Goal: Check status: Check status

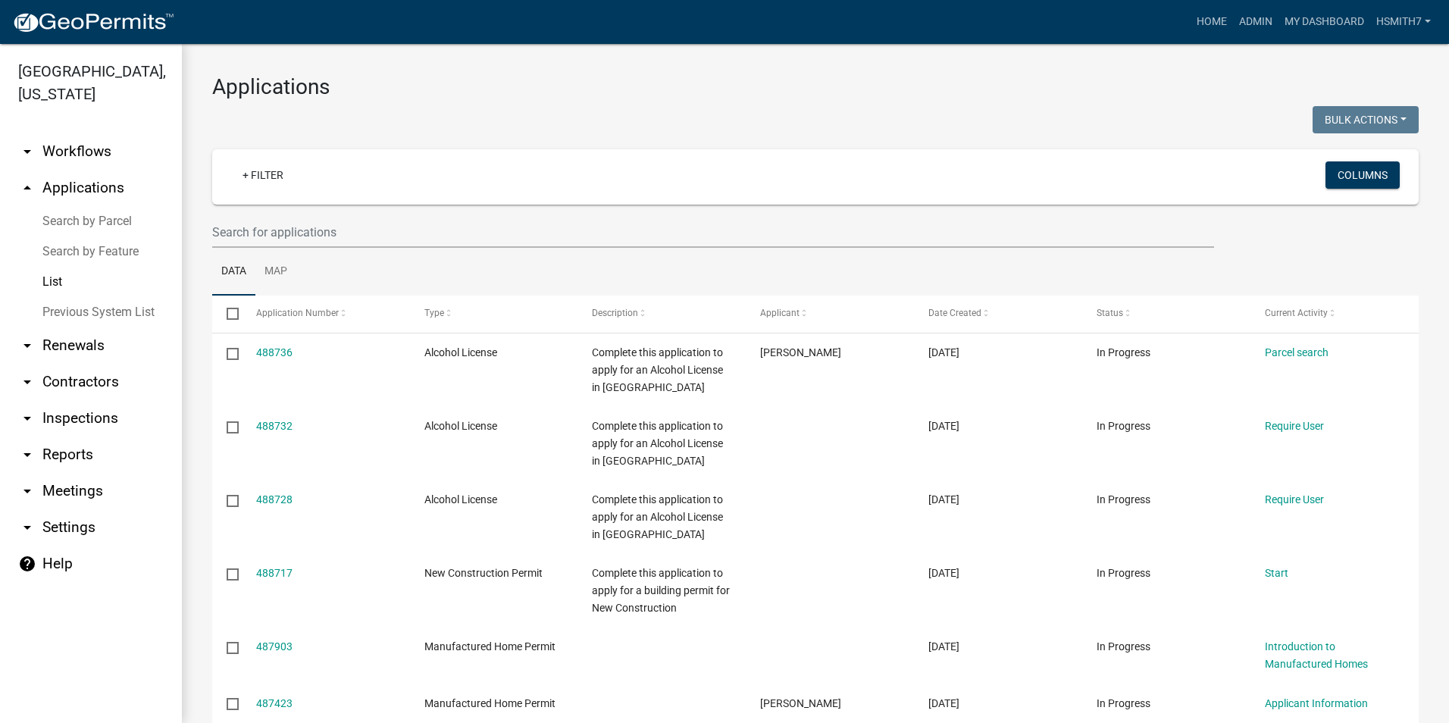
select select "3: 100"
drag, startPoint x: 339, startPoint y: 220, endPoint x: 334, endPoint y: 212, distance: 9.3
click at [339, 219] on input "text" at bounding box center [713, 232] width 1002 height 31
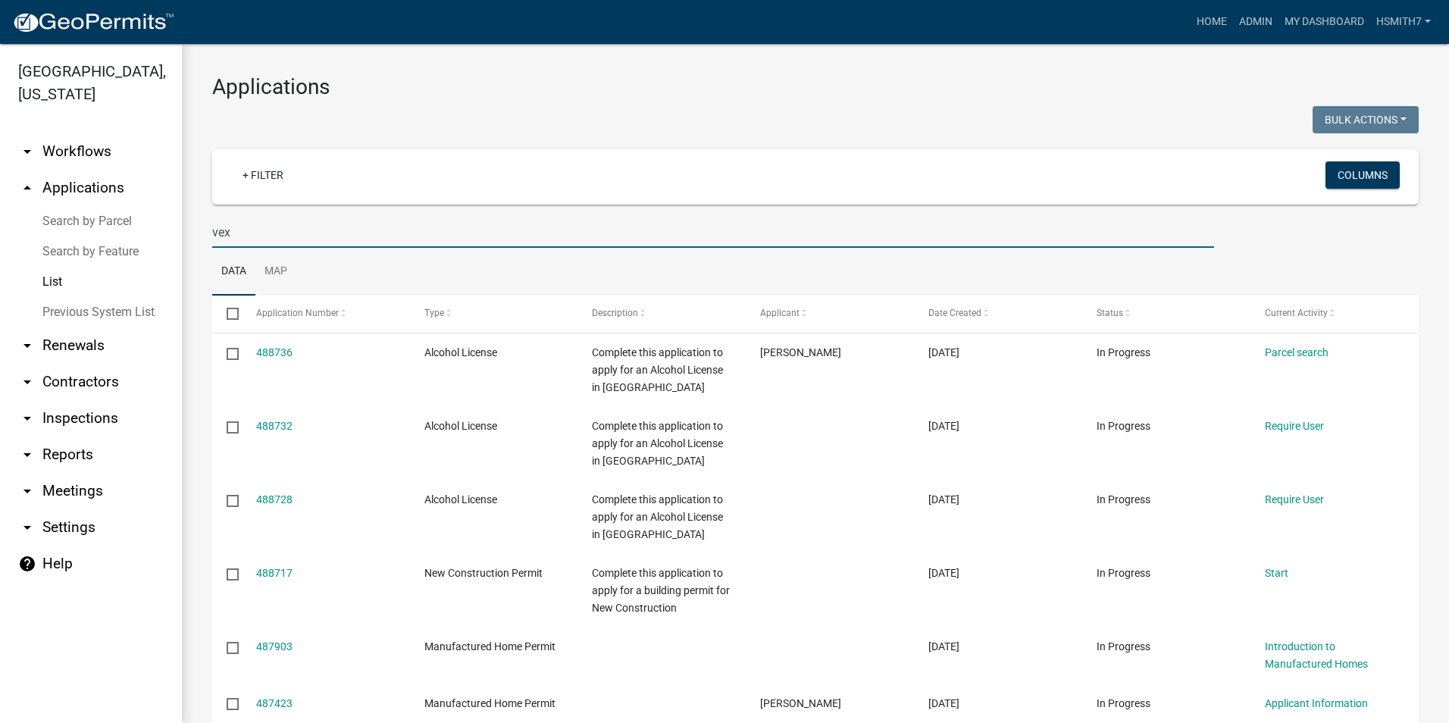
type input "vex"
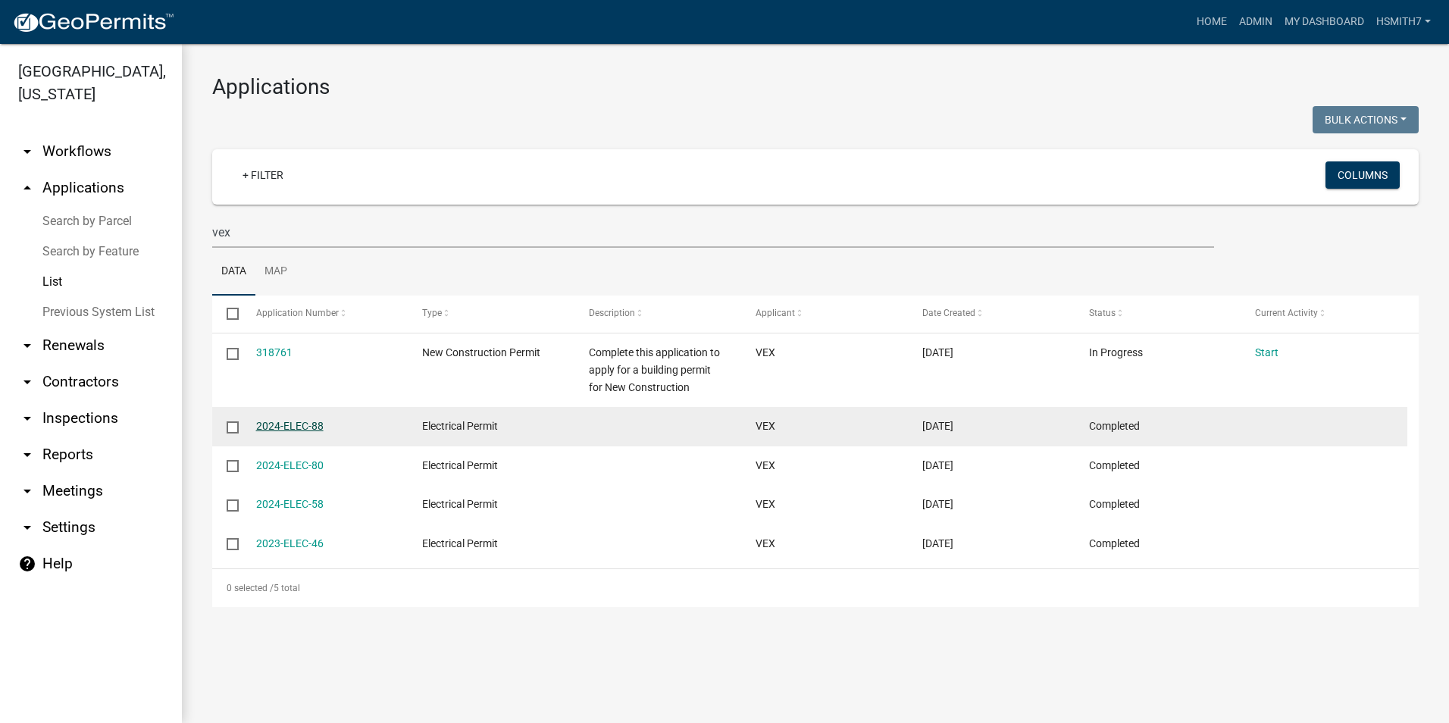
click at [295, 427] on link "2024-ELEC-88" at bounding box center [289, 426] width 67 height 12
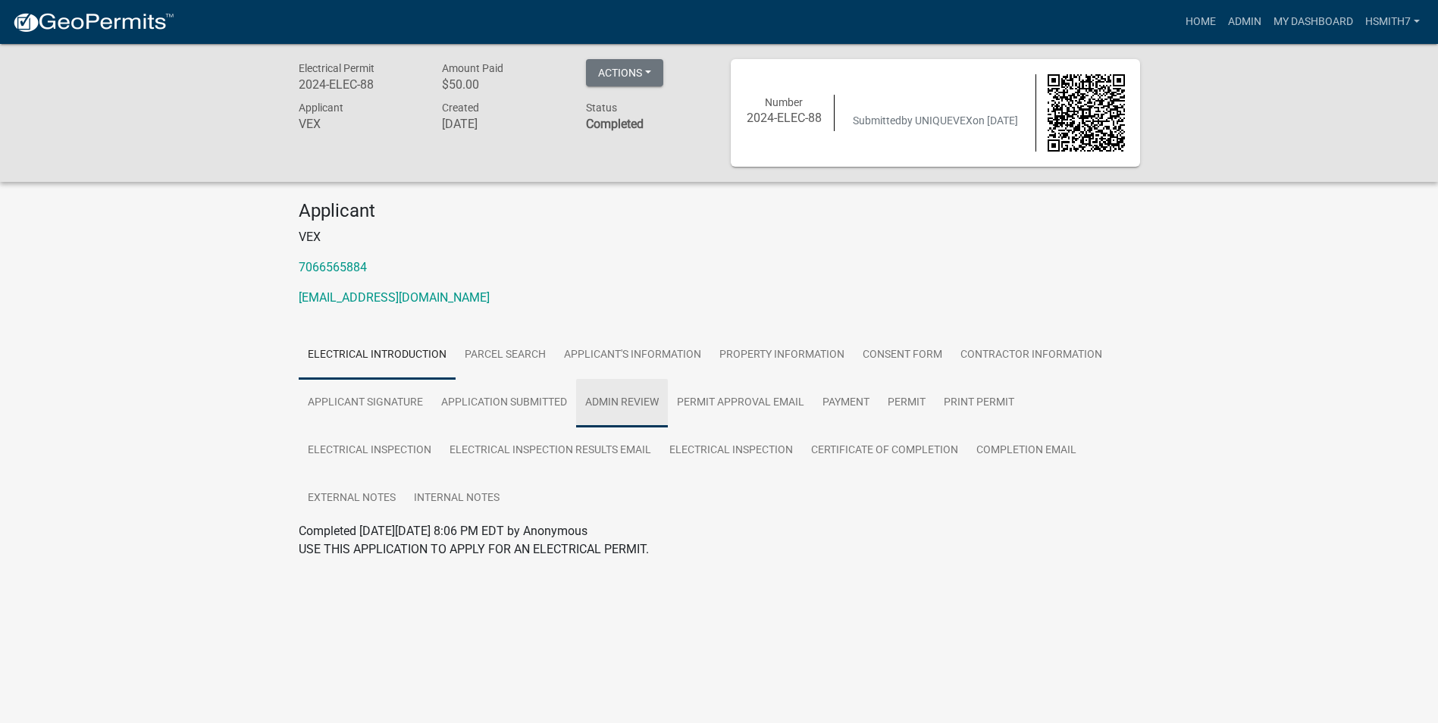
click at [615, 412] on link "Admin Review" at bounding box center [622, 403] width 92 height 49
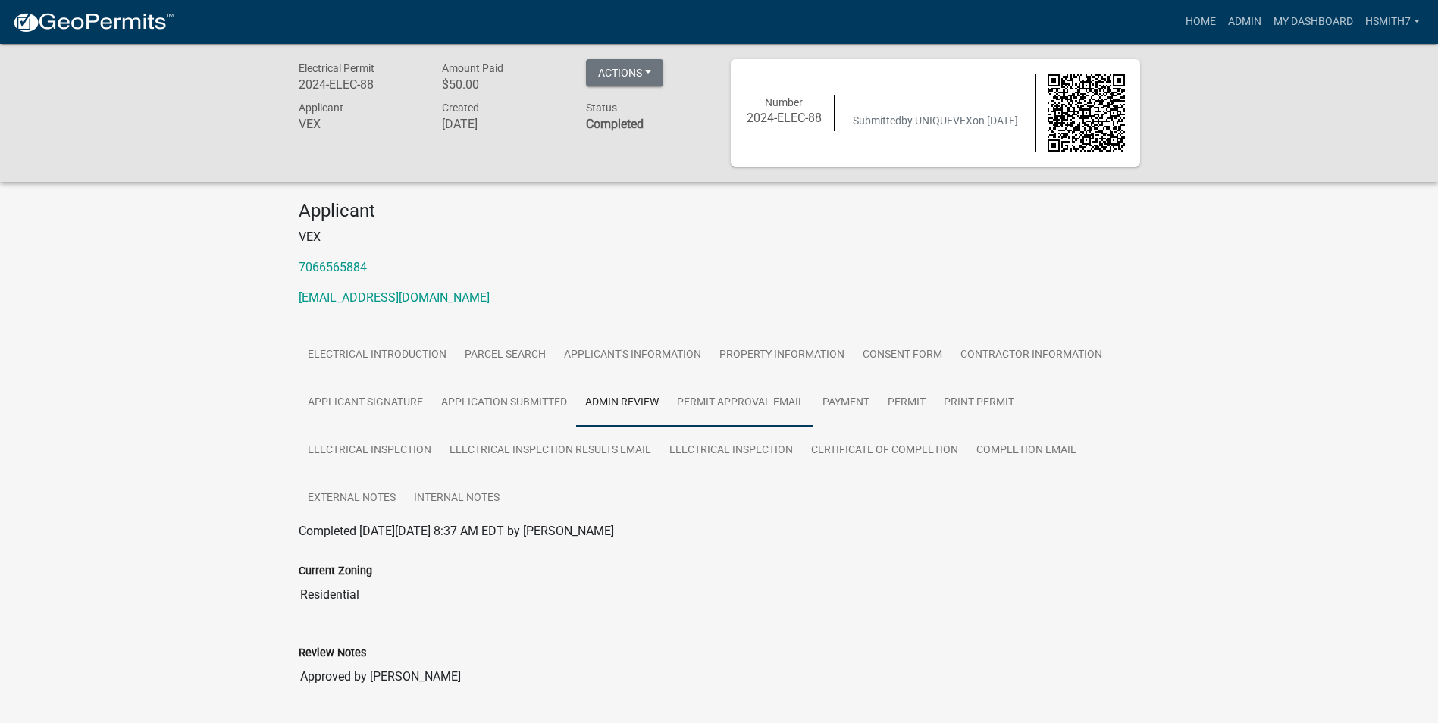
click at [721, 399] on link "Permit Approval Email" at bounding box center [741, 403] width 146 height 49
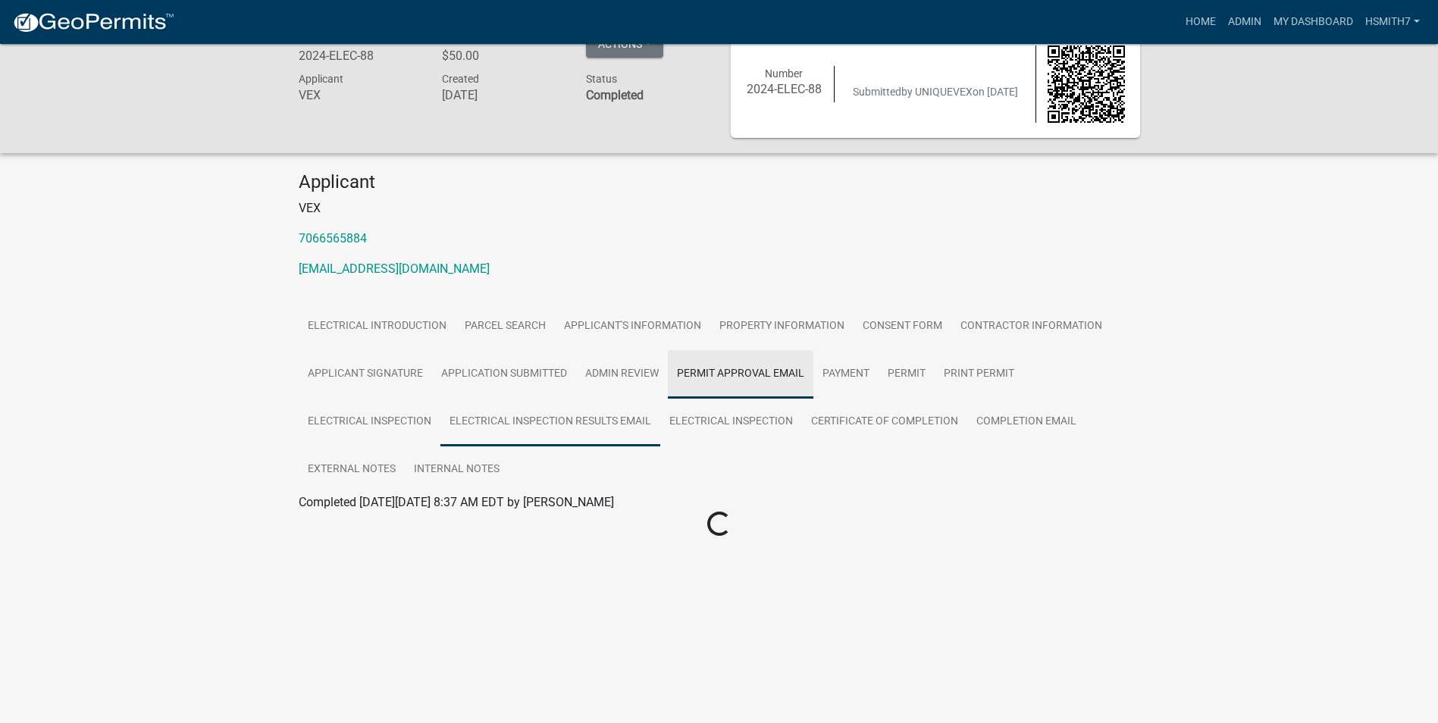
scroll to position [44, 0]
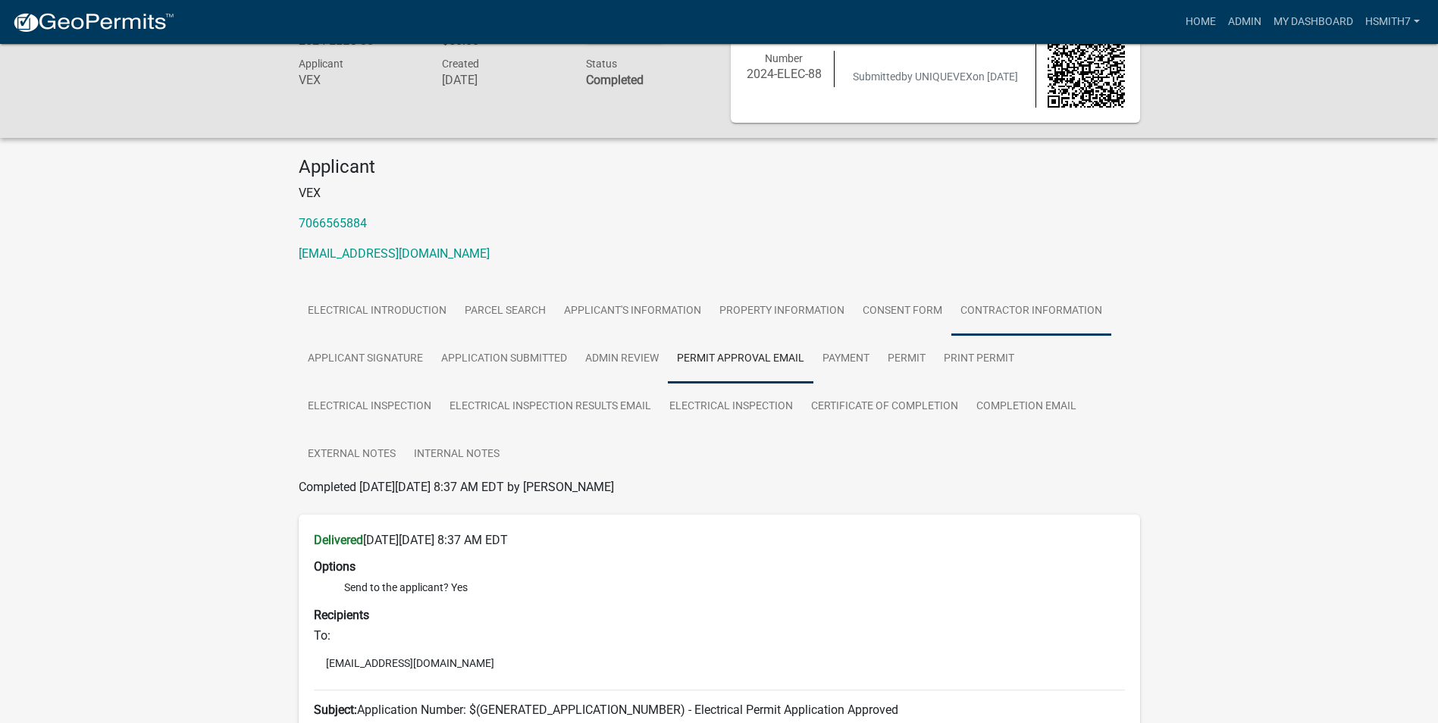
click at [998, 313] on link "Contractor Information" at bounding box center [1031, 311] width 160 height 49
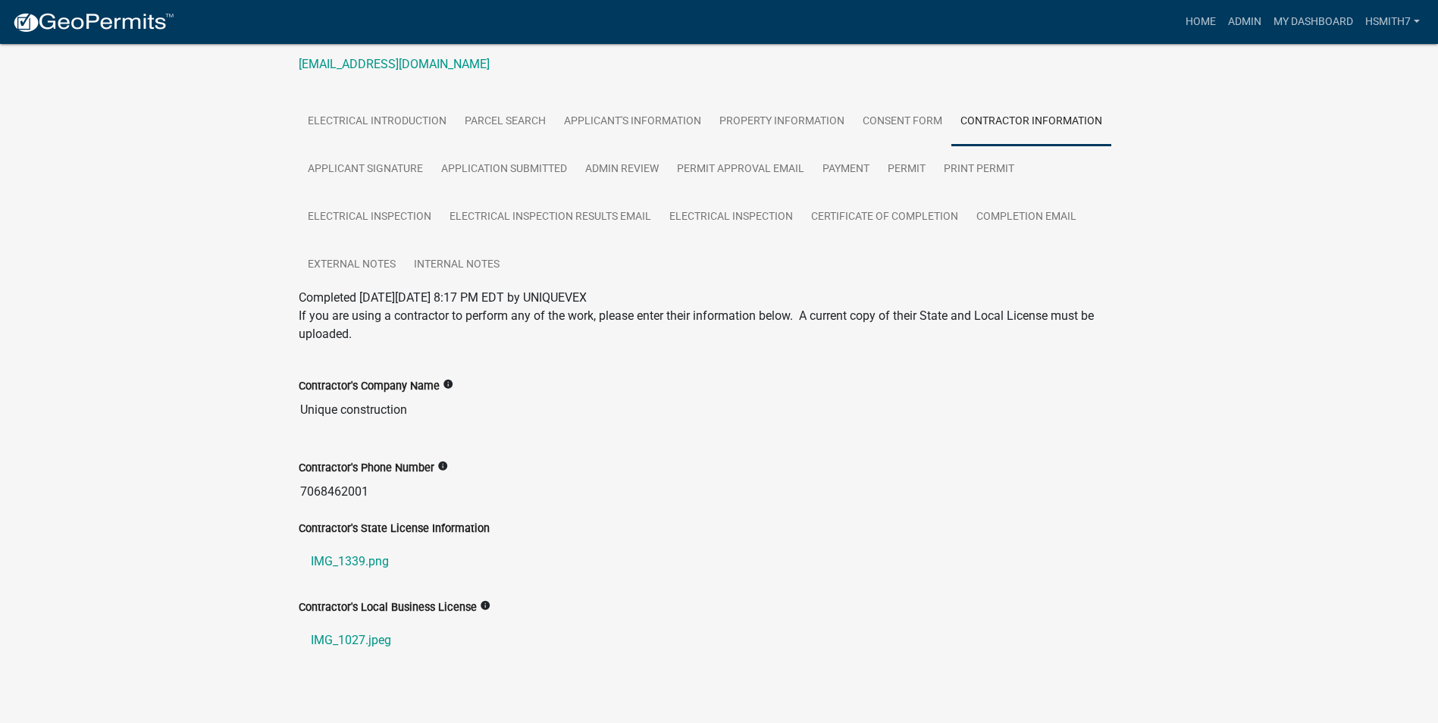
scroll to position [251, 0]
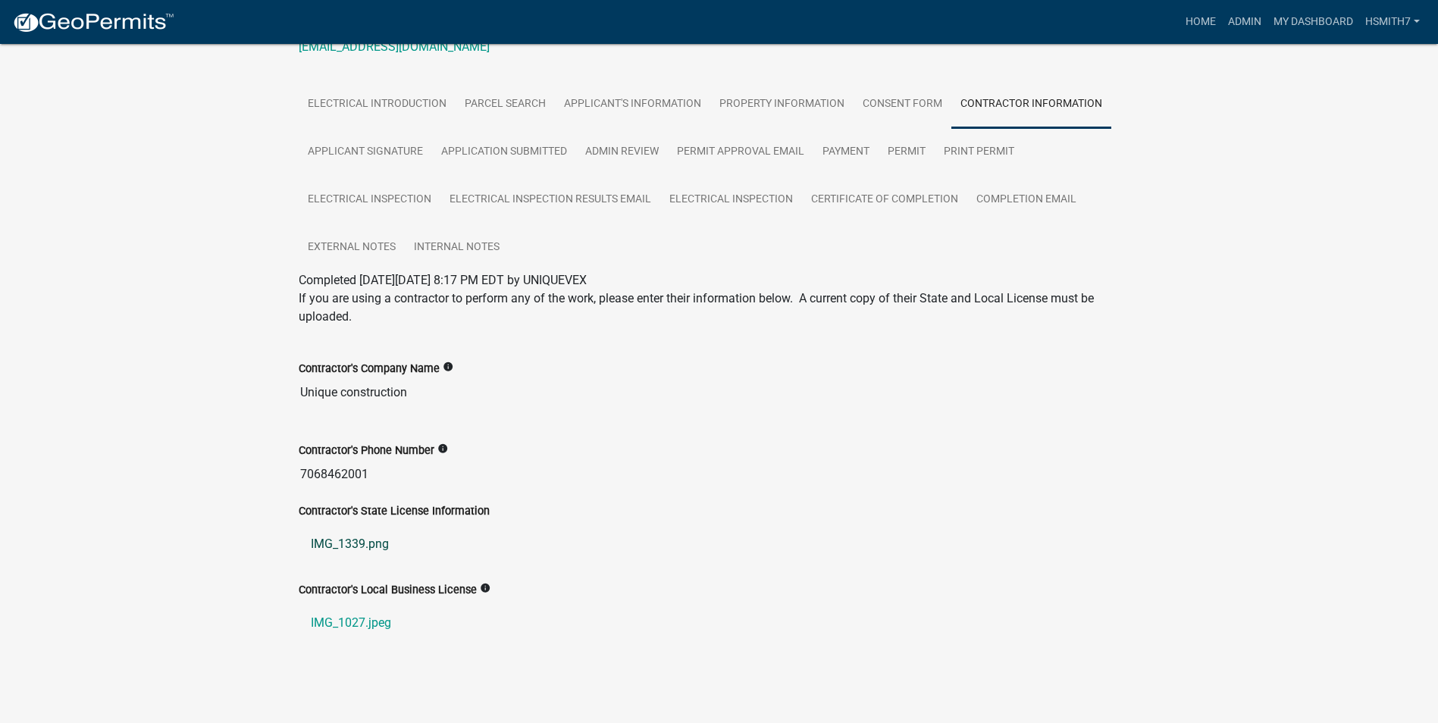
click at [378, 549] on link "IMG_1339.png" at bounding box center [719, 544] width 841 height 36
click at [368, 627] on link "IMG_1027.jpeg" at bounding box center [719, 623] width 841 height 36
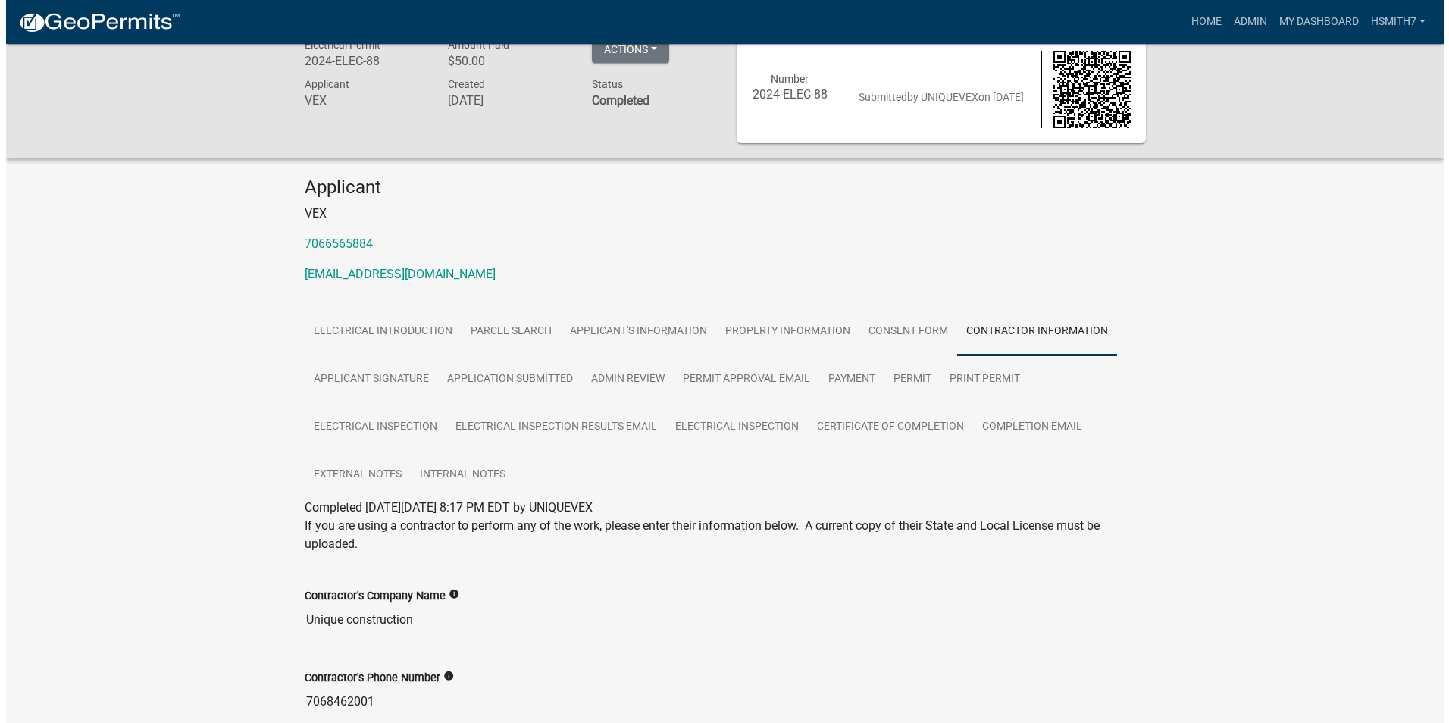
scroll to position [0, 0]
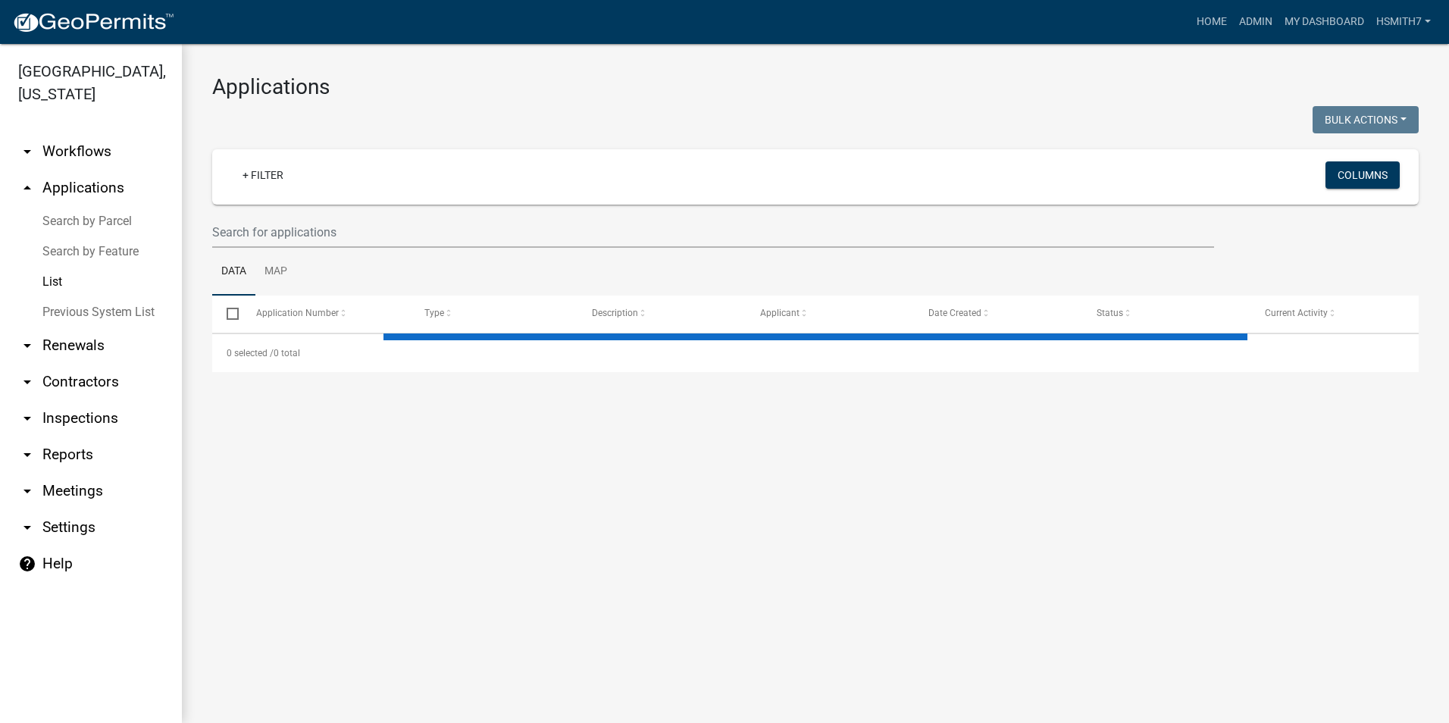
select select "3: 100"
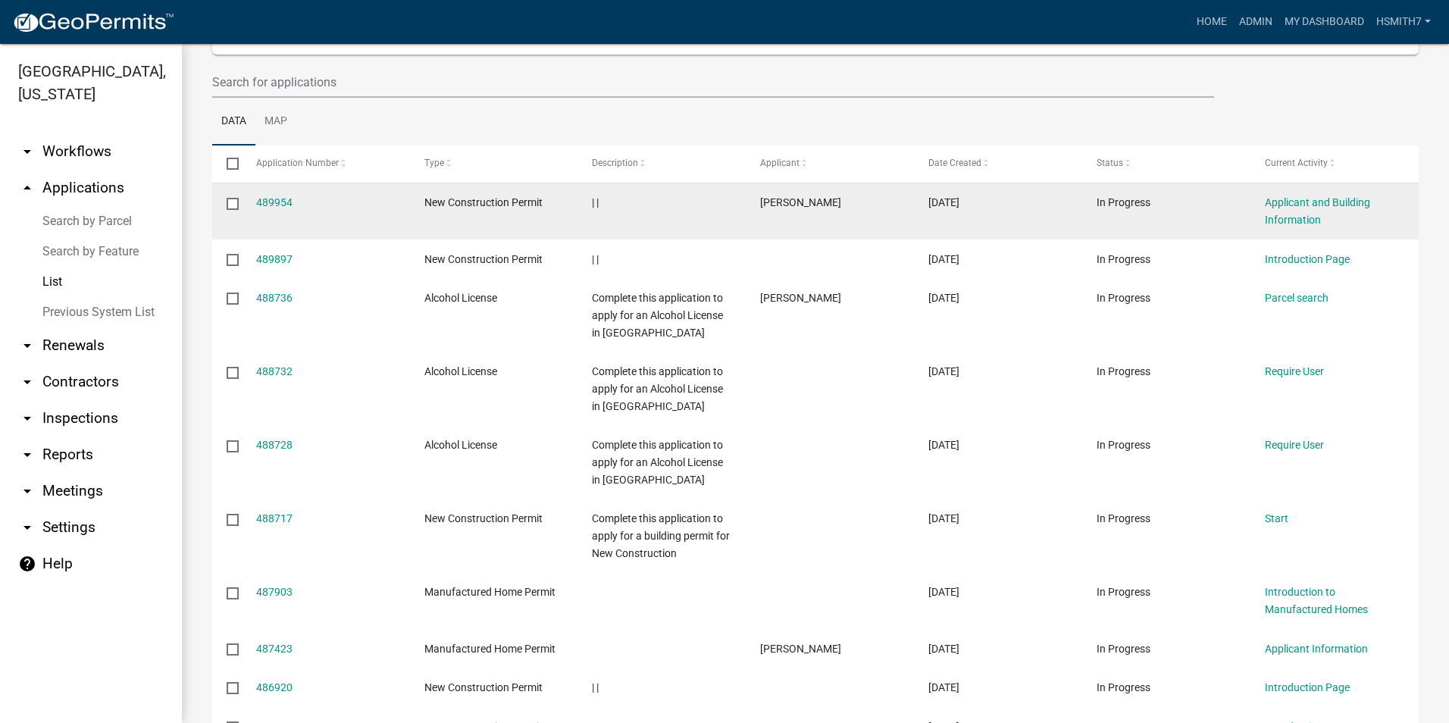
scroll to position [152, 0]
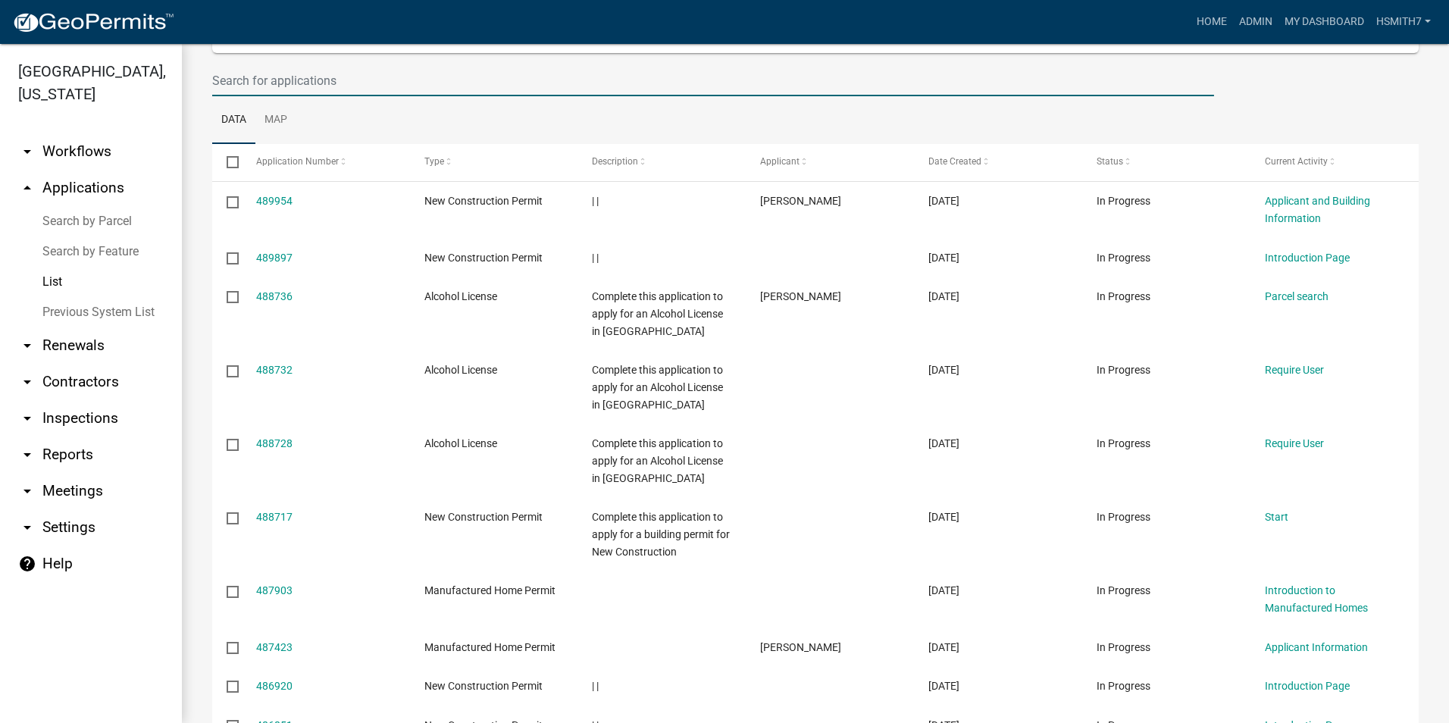
click at [346, 86] on input "text" at bounding box center [713, 80] width 1002 height 31
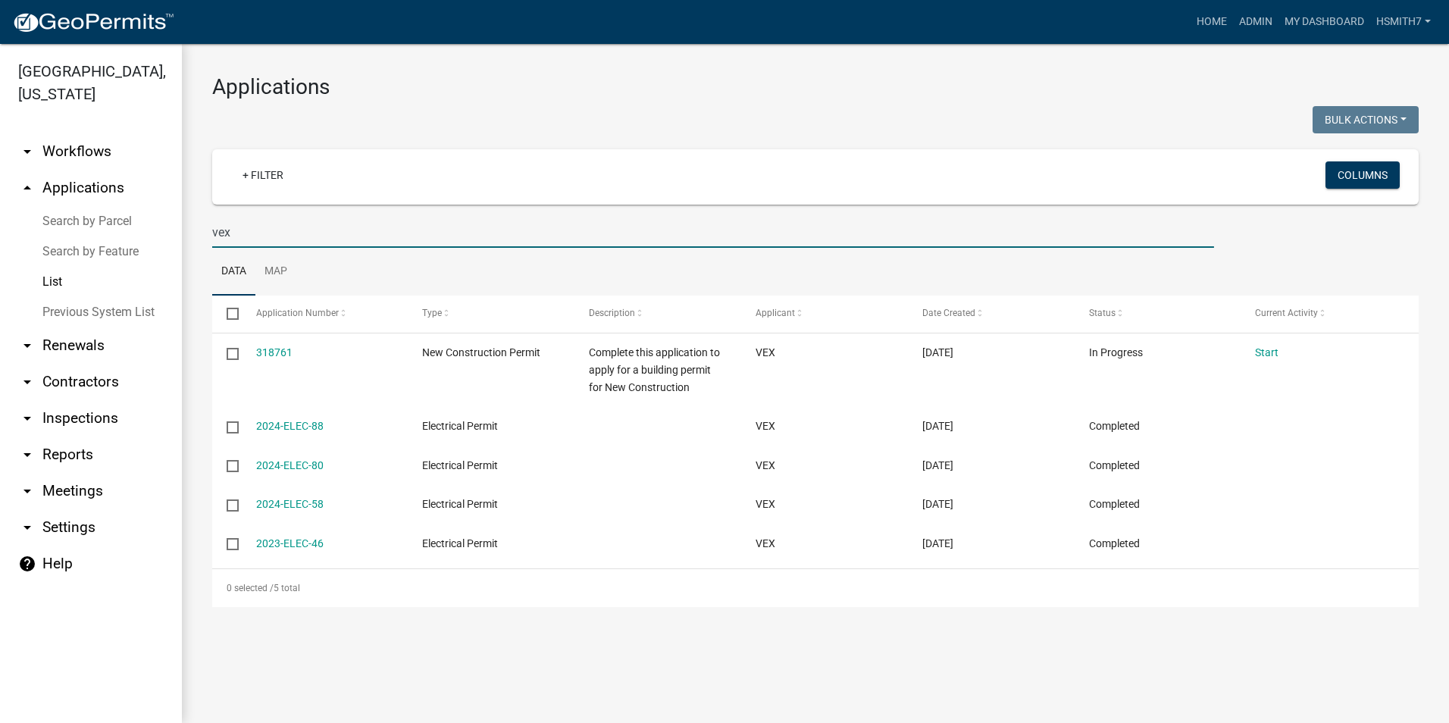
scroll to position [0, 0]
drag, startPoint x: 312, startPoint y: 230, endPoint x: 96, endPoint y: 194, distance: 219.0
click at [99, 222] on div "Talbot County, Georgia arrow_drop_down Workflows List arrow_drop_up Application…" at bounding box center [724, 383] width 1449 height 679
type input "jones"
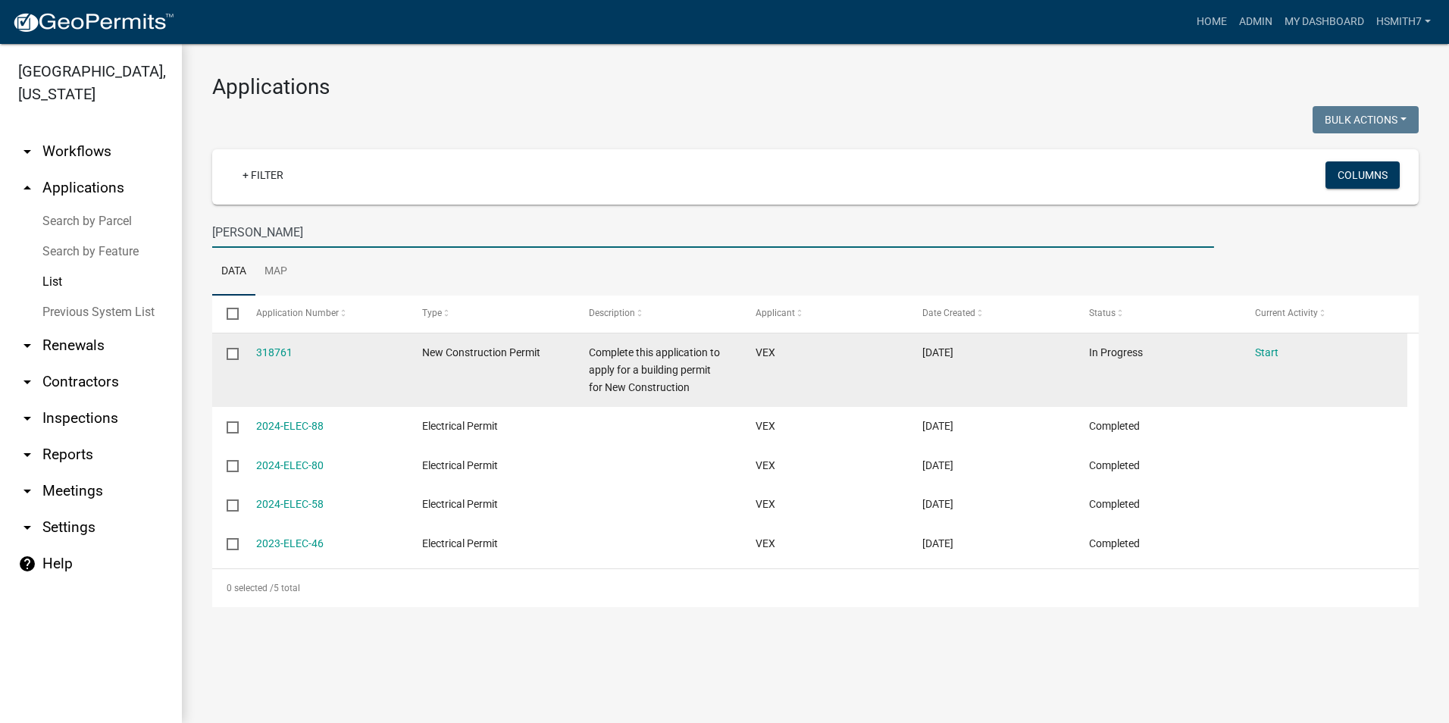
select select "3: 100"
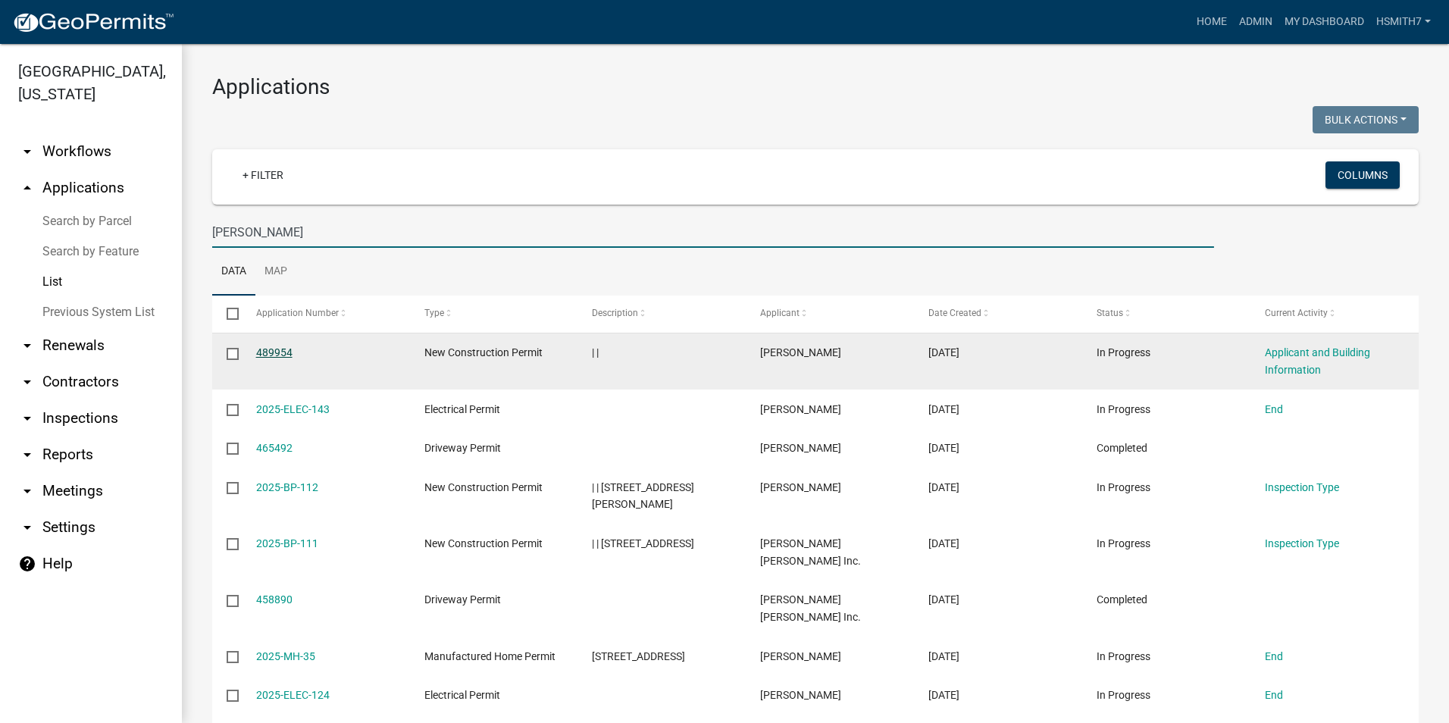
click at [267, 357] on link "489954" at bounding box center [274, 352] width 36 height 12
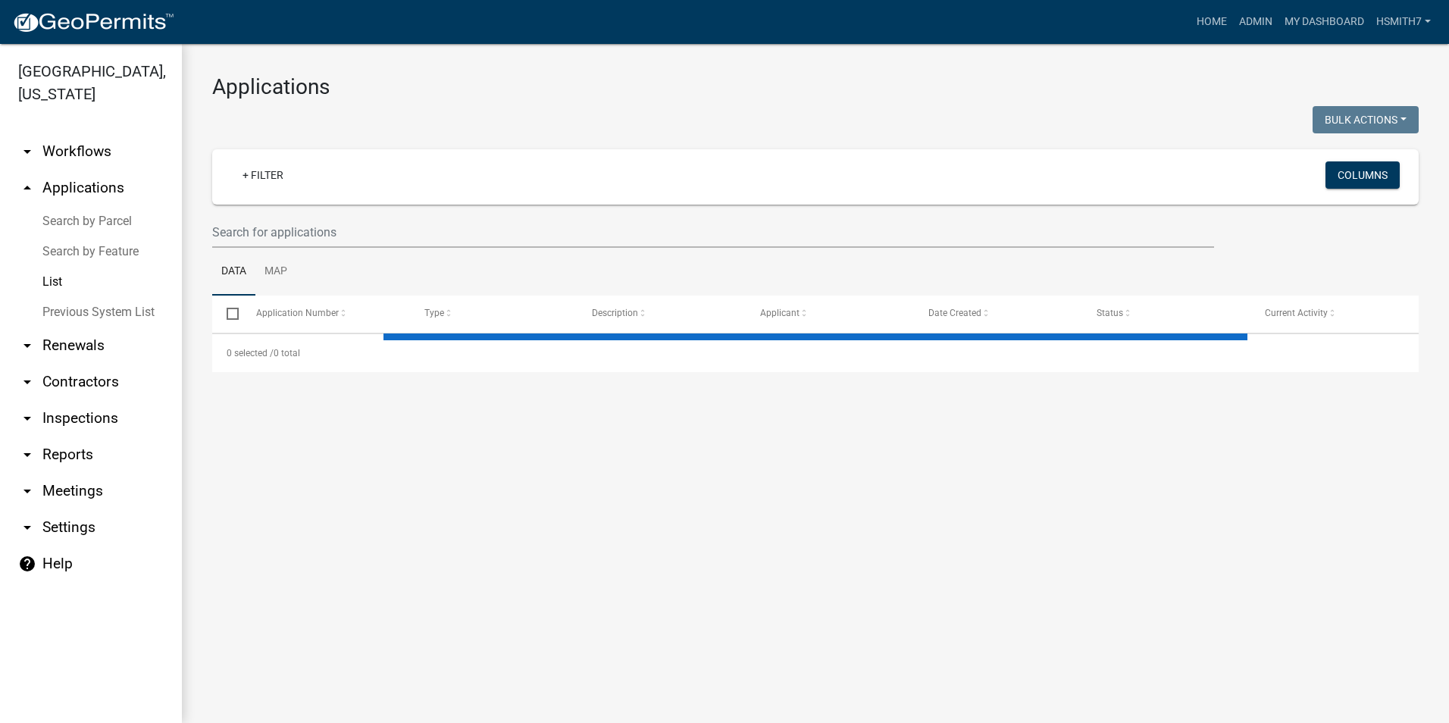
select select "3: 100"
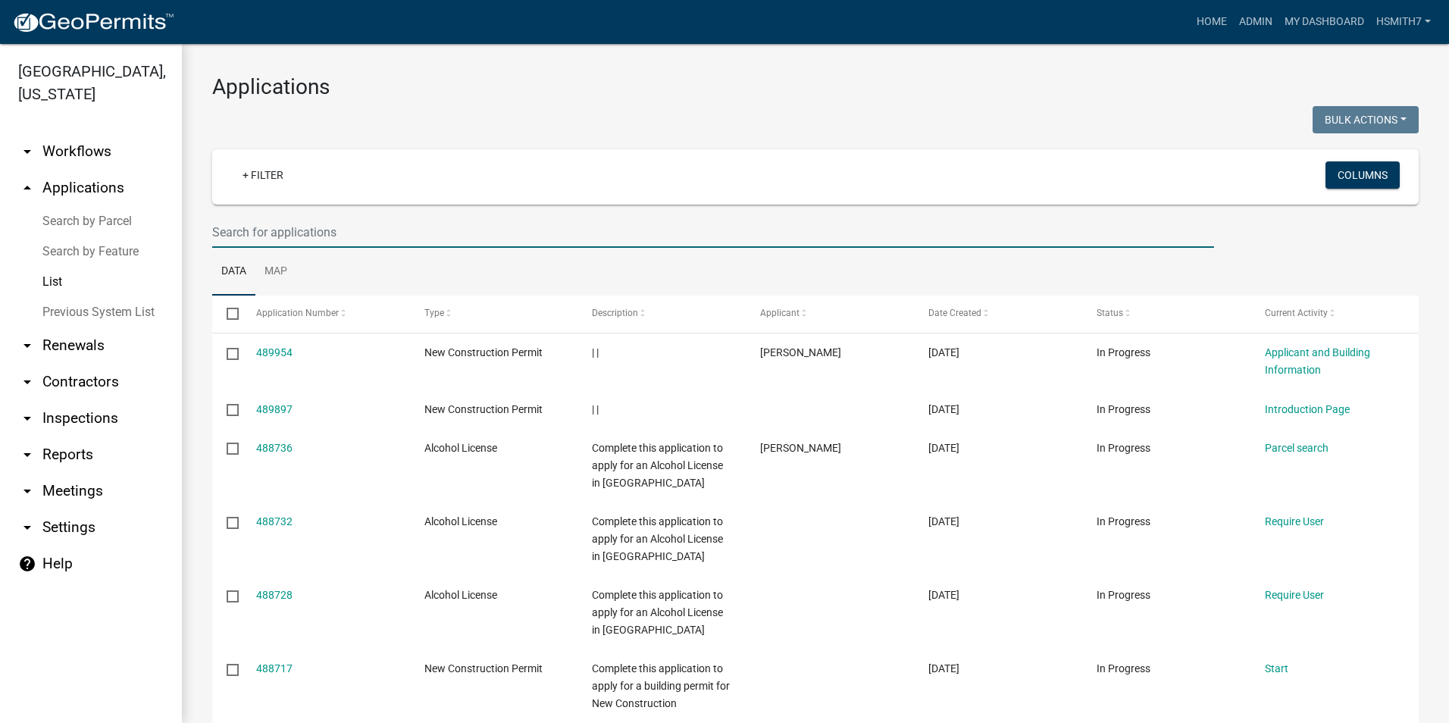
click at [456, 217] on input "text" at bounding box center [713, 232] width 1002 height 31
type input "jones"
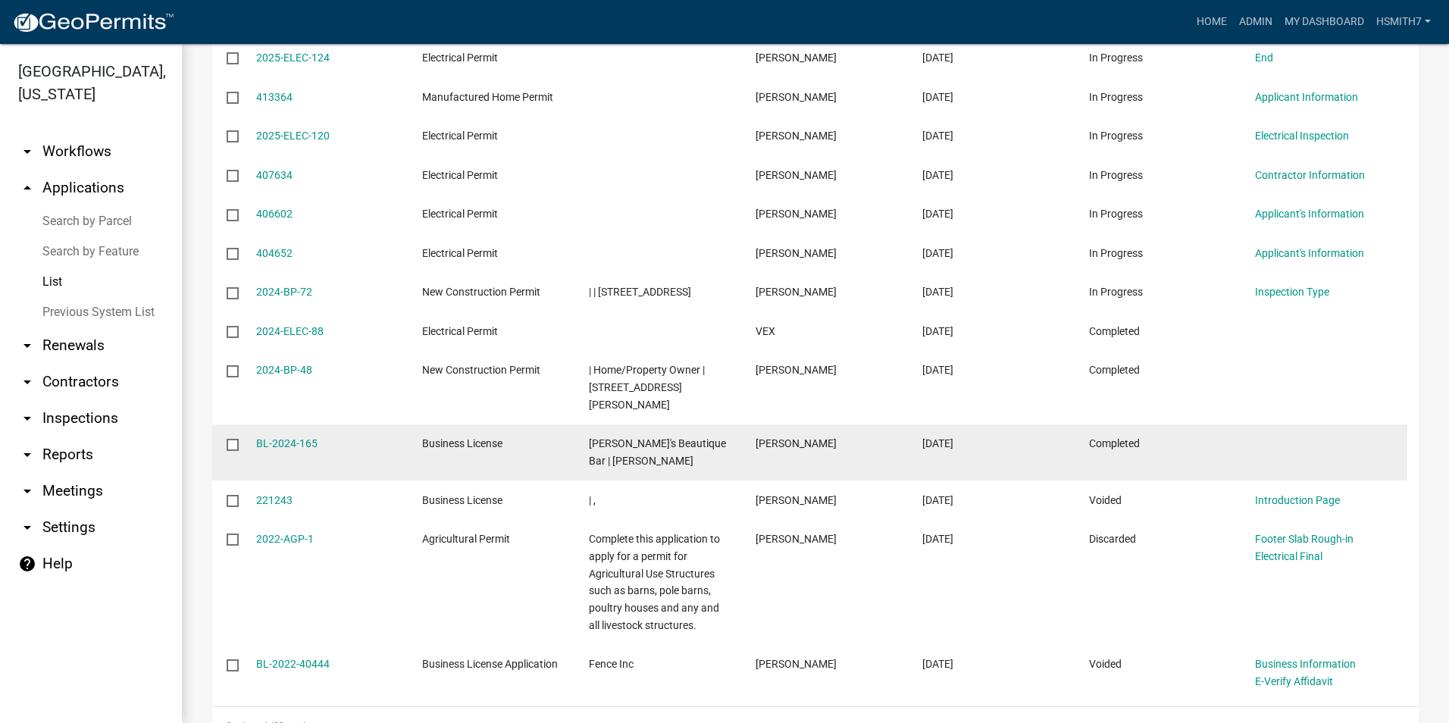
scroll to position [719, 0]
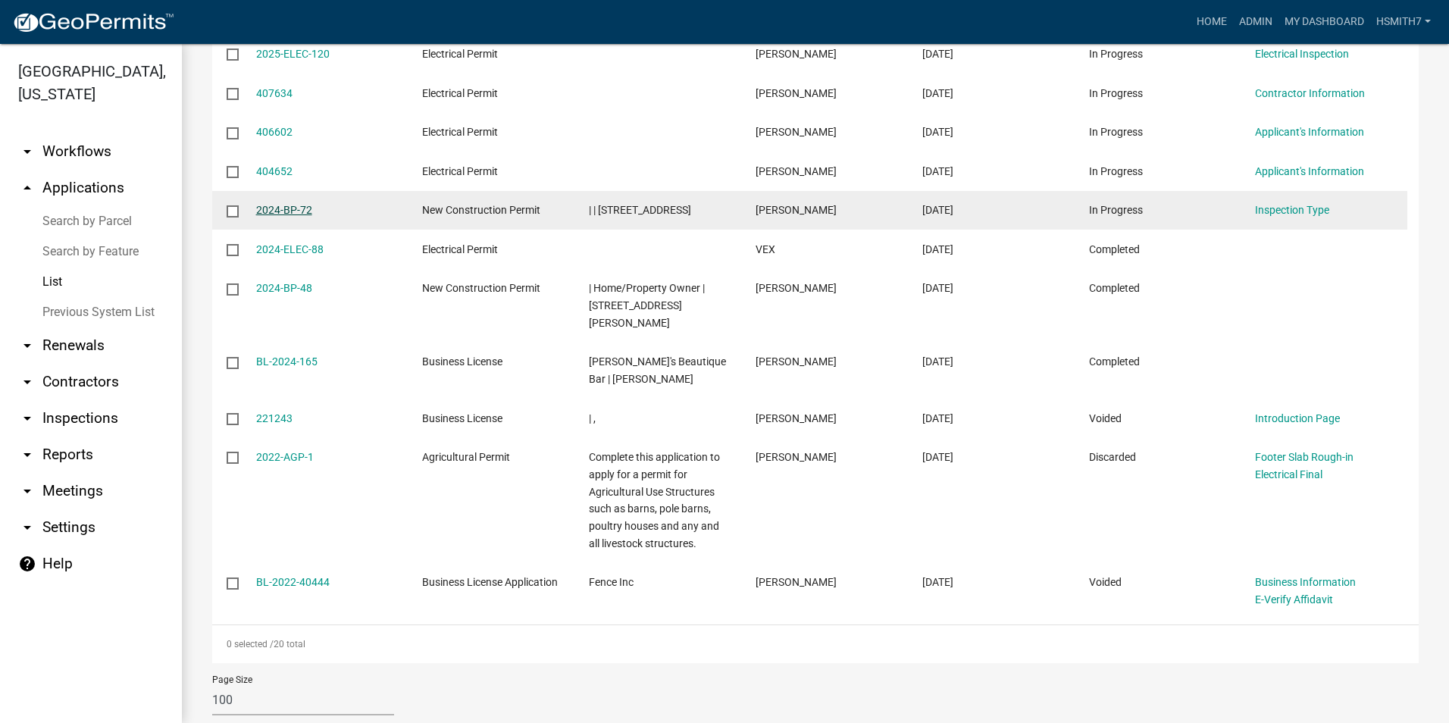
click at [282, 204] on link "2024-BP-72" at bounding box center [284, 210] width 56 height 12
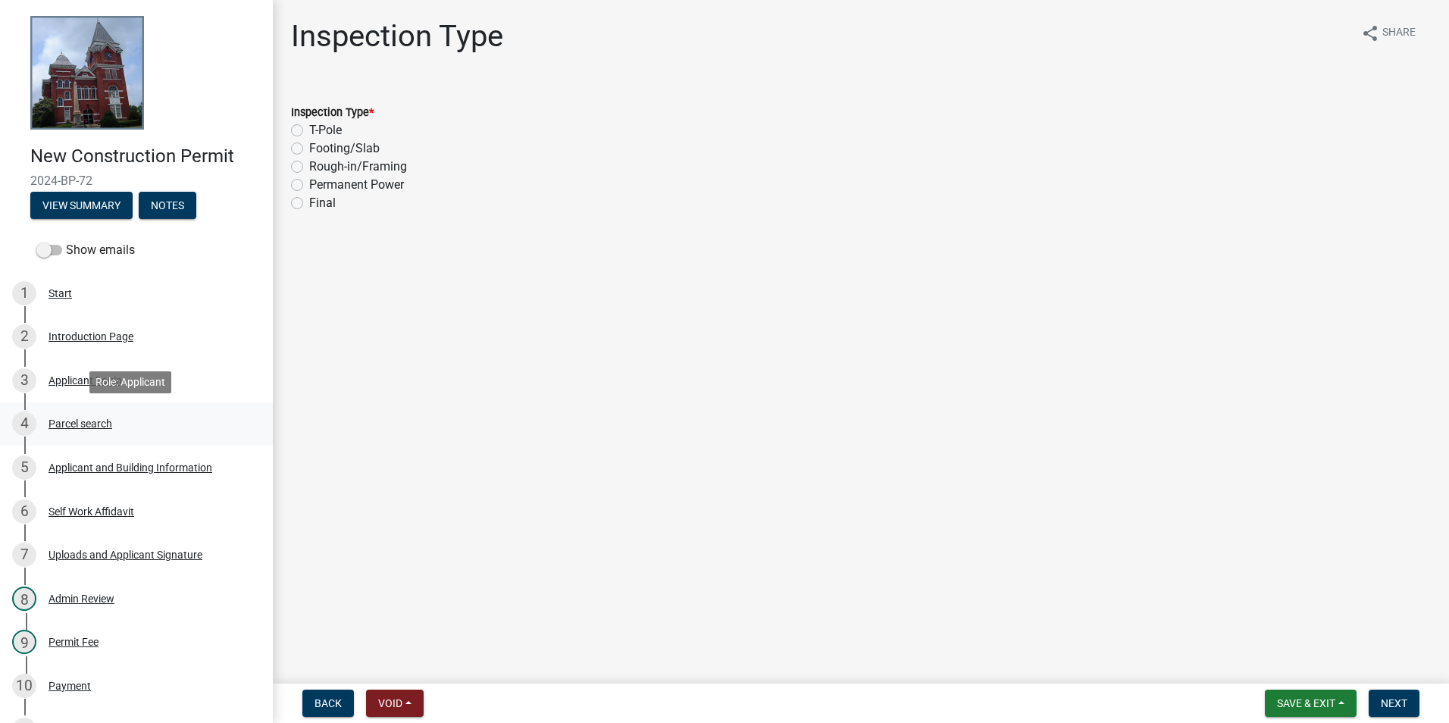
click at [121, 443] on link "4 Parcel search" at bounding box center [136, 425] width 273 height 44
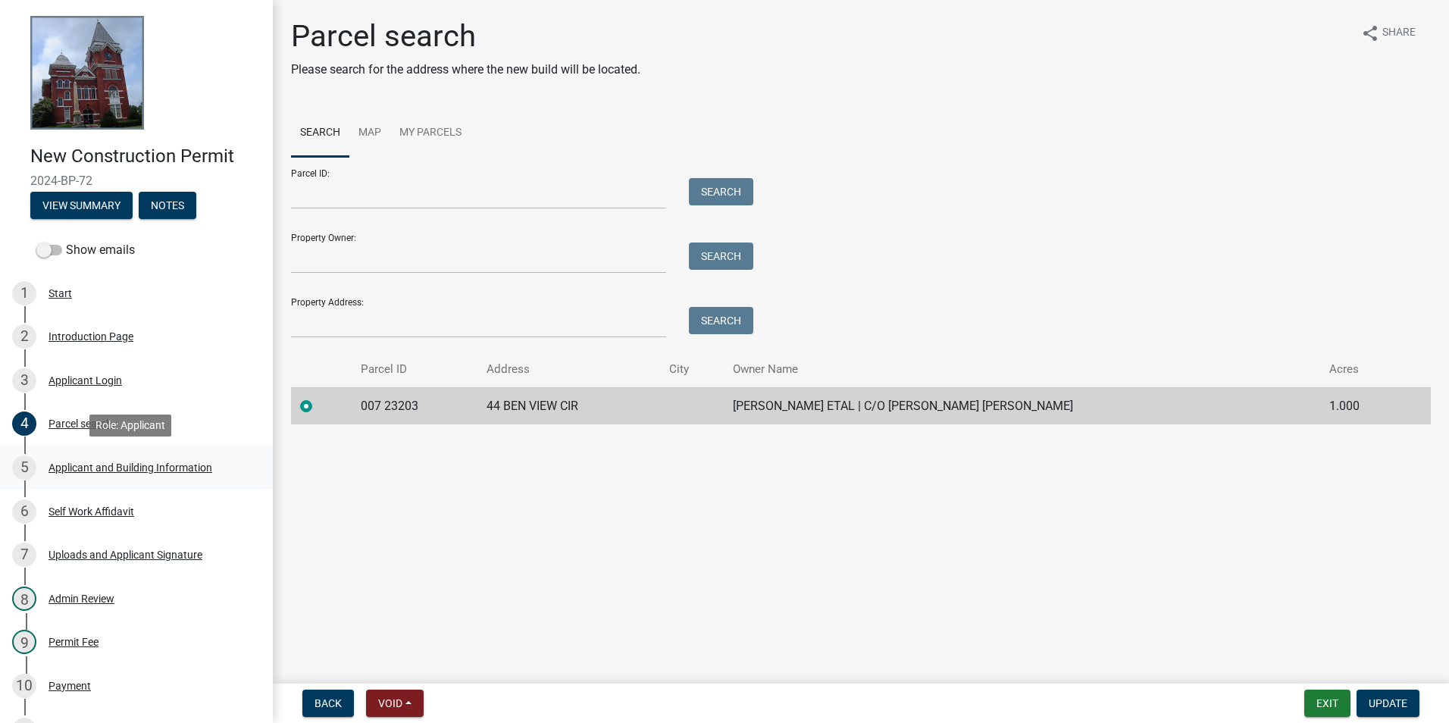
click at [129, 460] on div "5 Applicant and Building Information" at bounding box center [130, 468] width 237 height 24
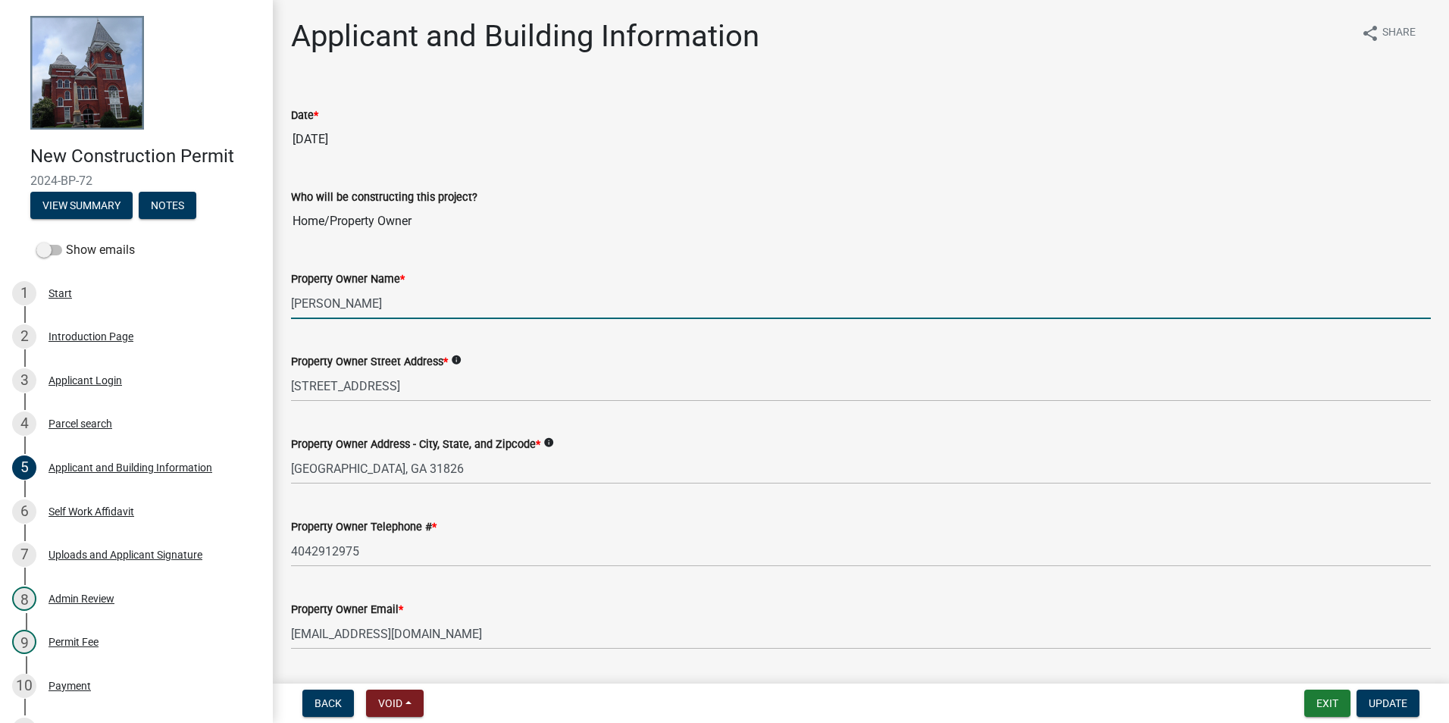
drag, startPoint x: 403, startPoint y: 289, endPoint x: 277, endPoint y: 281, distance: 125.3
click at [278, 282] on div "Applicant and Building Information share Share Date * 10/29/2024 Who will be co…" at bounding box center [861, 690] width 1177 height 1345
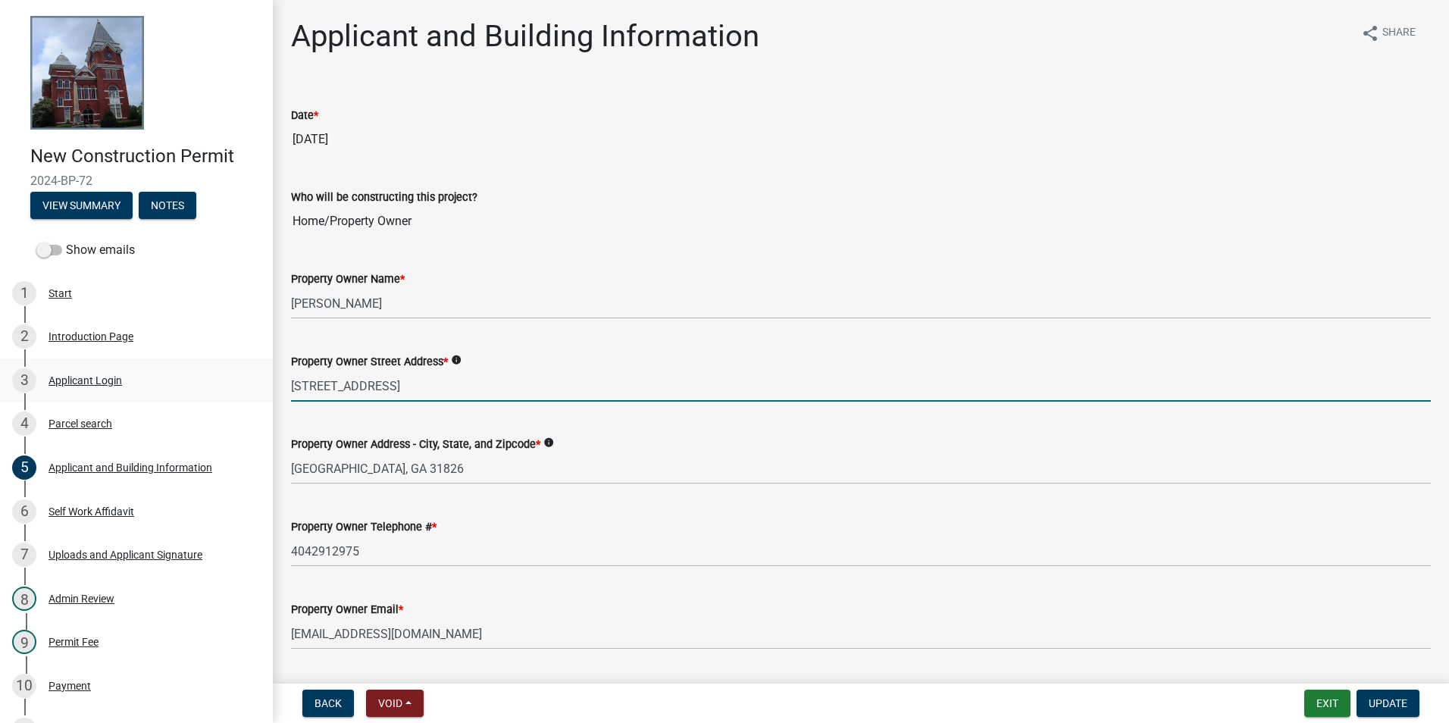
drag, startPoint x: 425, startPoint y: 376, endPoint x: 219, endPoint y: 370, distance: 205.5
click at [227, 376] on div "New Construction Permit 2024-BP-72 View Summary Notes Show emails 1 Start 2 Int…" at bounding box center [724, 361] width 1449 height 723
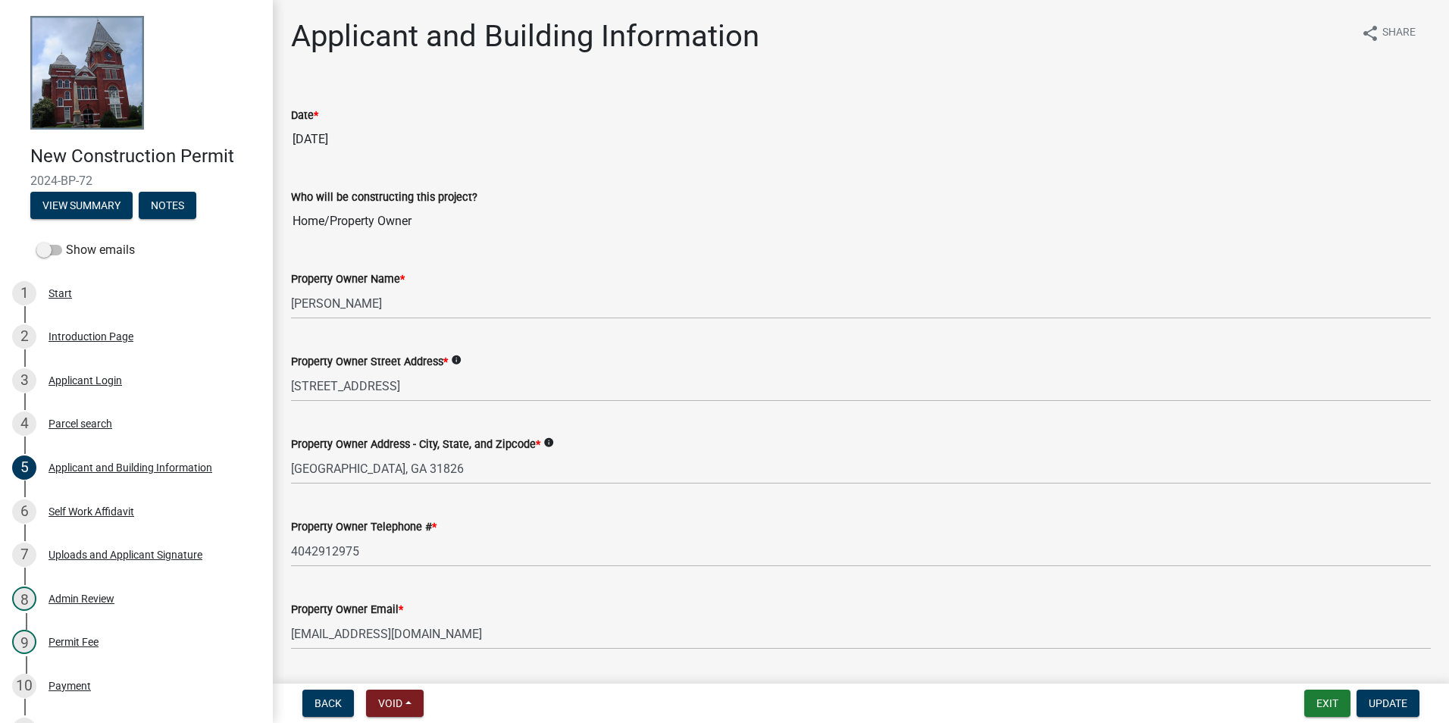
drag, startPoint x: 402, startPoint y: 476, endPoint x: 312, endPoint y: 473, distance: 89.5
click at [291, 475] on wm-data-entity-input "Property Owner Address - City, State, and Zipcode * info Shiloh, GA 31826" at bounding box center [861, 455] width 1140 height 83
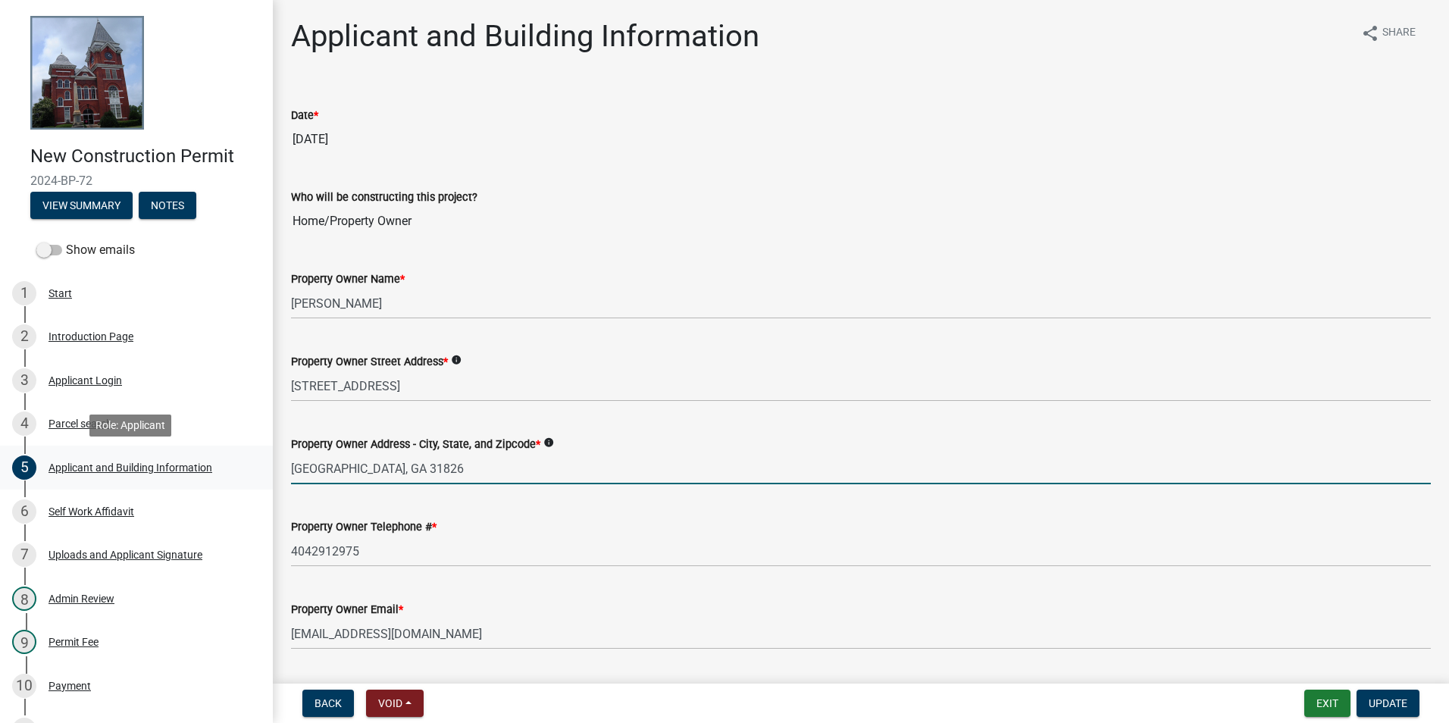
drag, startPoint x: 532, startPoint y: 472, endPoint x: 212, endPoint y: 457, distance: 320.3
click at [225, 467] on div "New Construction Permit 2024-BP-72 View Summary Notes Show emails 1 Start 2 Int…" at bounding box center [724, 361] width 1449 height 723
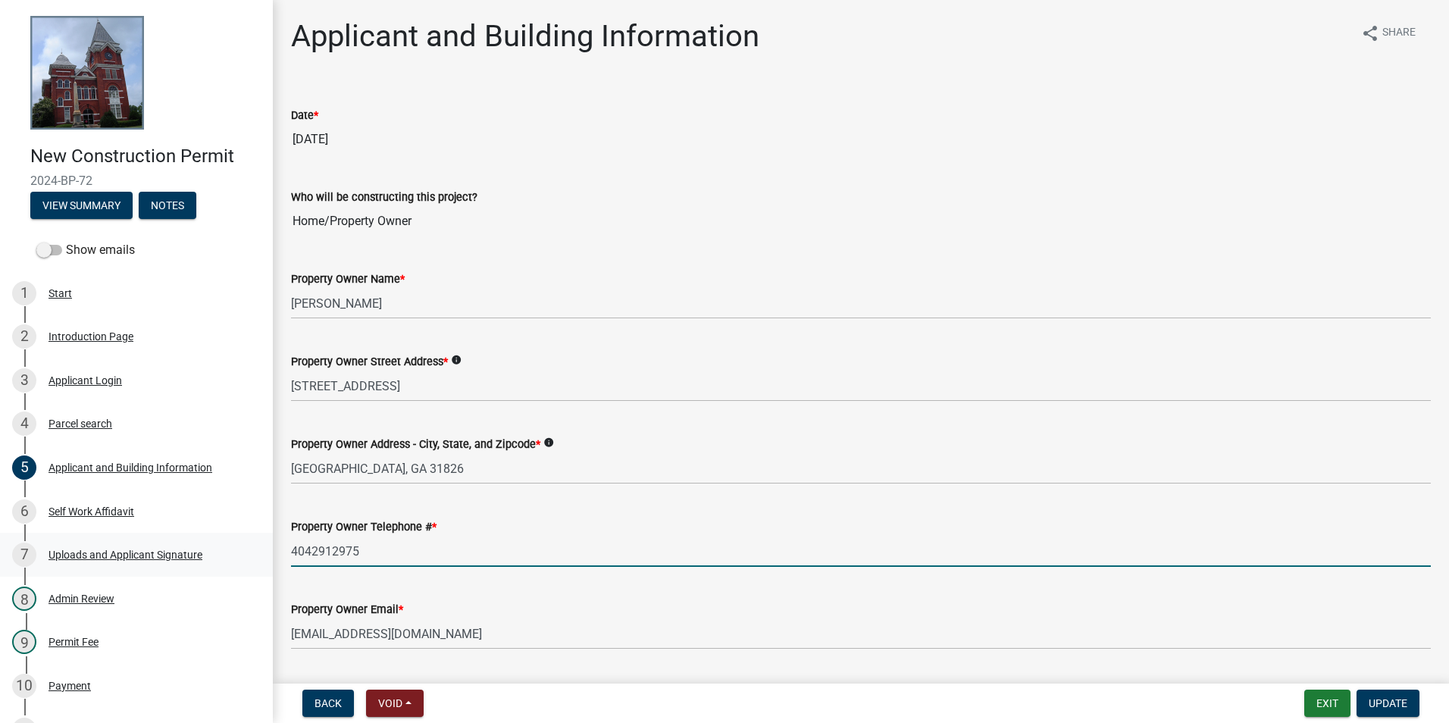
drag, startPoint x: 380, startPoint y: 556, endPoint x: 233, endPoint y: 547, distance: 146.6
click at [241, 556] on div "New Construction Permit 2024-BP-72 View Summary Notes Show emails 1 Start 2 Int…" at bounding box center [724, 361] width 1449 height 723
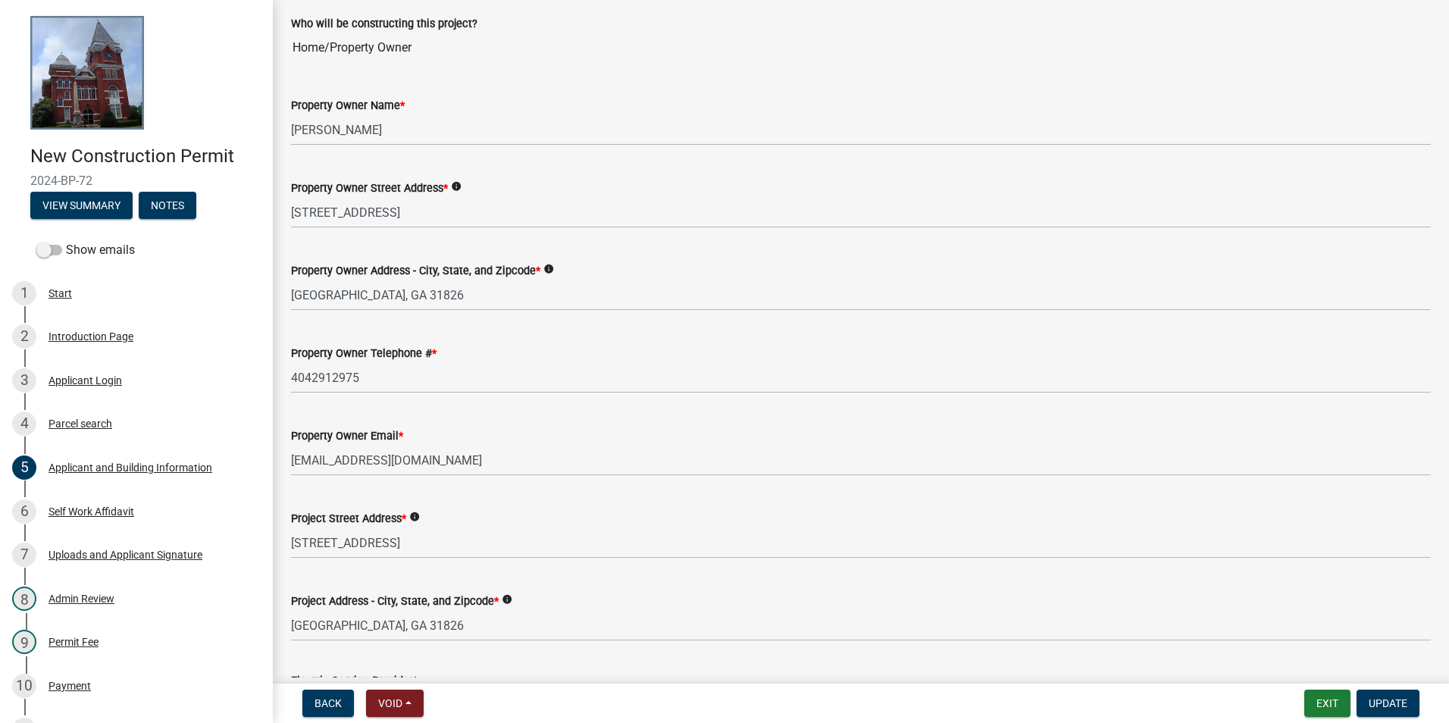
scroll to position [227, 0]
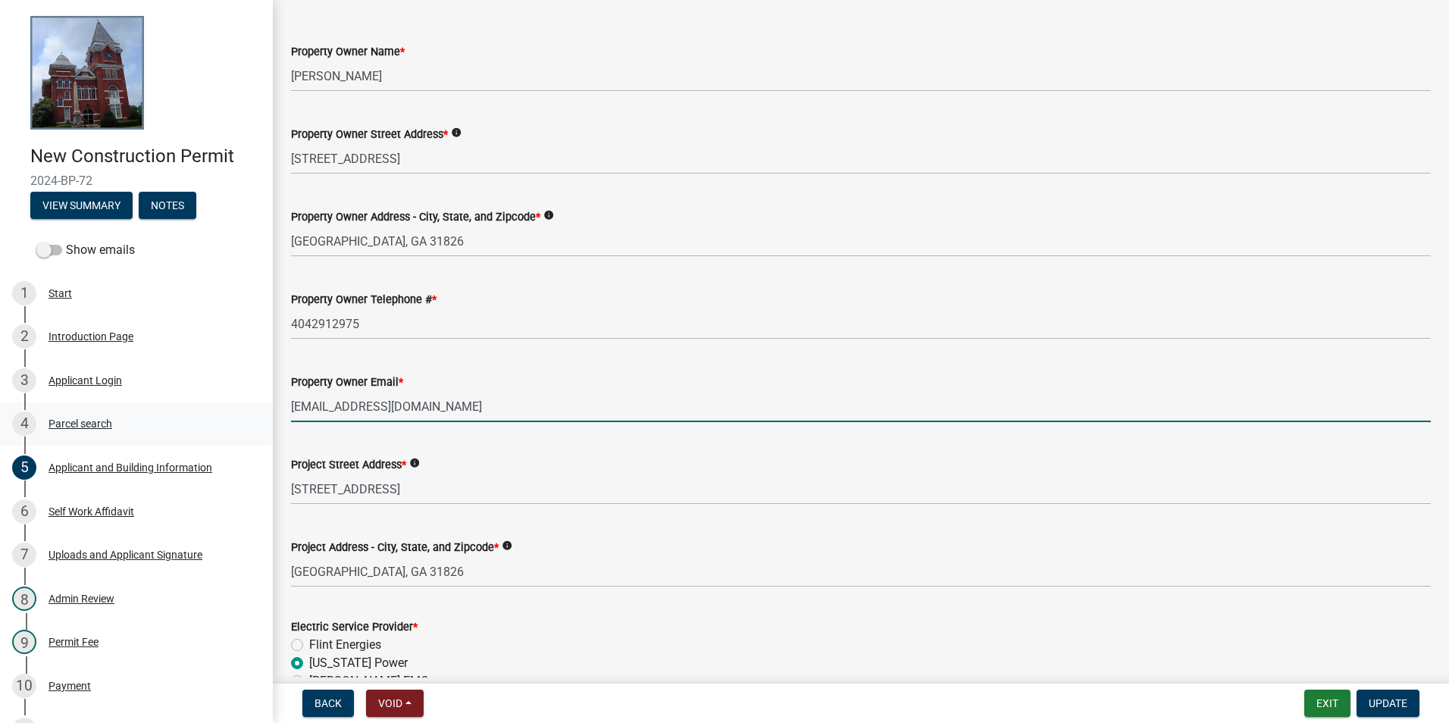
drag, startPoint x: 444, startPoint y: 412, endPoint x: 246, endPoint y: 421, distance: 198.9
click at [246, 421] on div "New Construction Permit 2024-BP-72 View Summary Notes Show emails 1 Start 2 Int…" at bounding box center [724, 361] width 1449 height 723
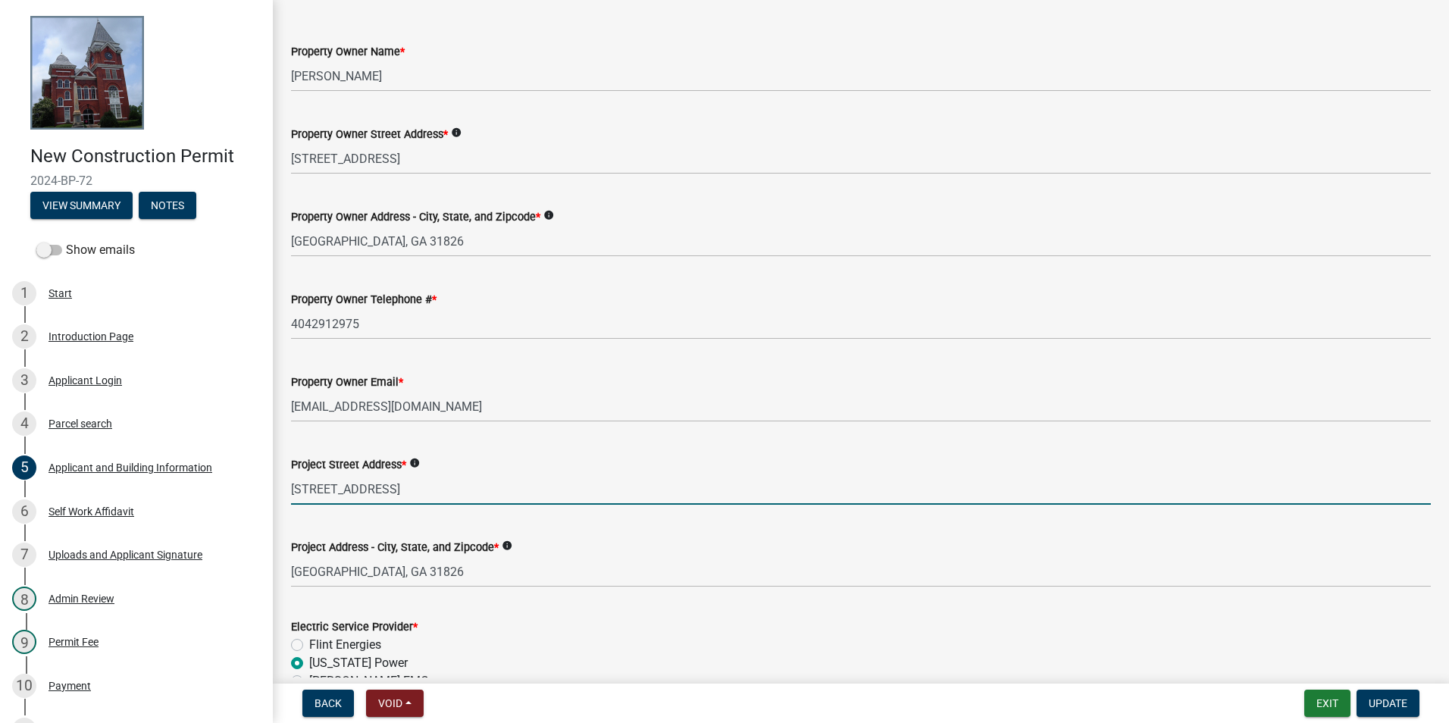
click at [409, 494] on input "[STREET_ADDRESS]" at bounding box center [861, 489] width 1140 height 31
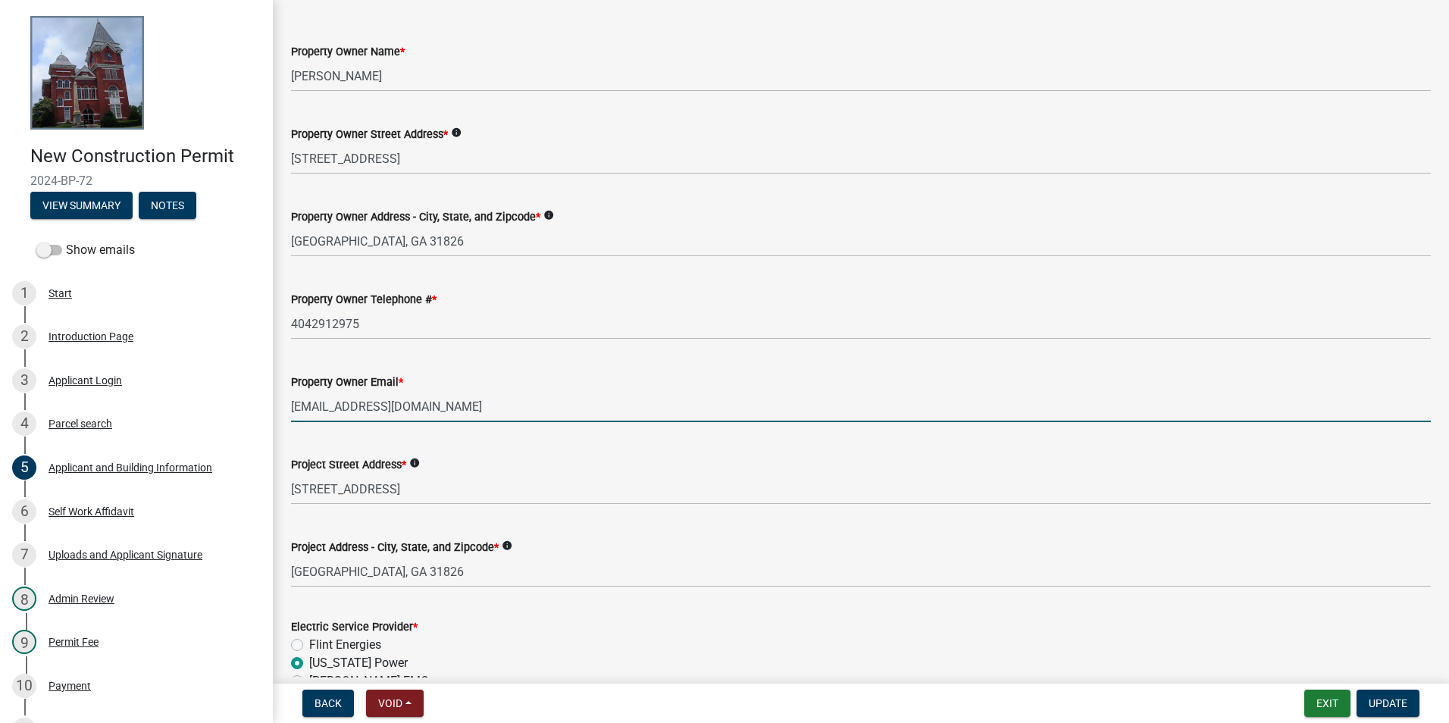
drag, startPoint x: 467, startPoint y: 399, endPoint x: 306, endPoint y: 399, distance: 160.7
click at [306, 399] on input "[EMAIL_ADDRESS][DOMAIN_NAME]" at bounding box center [861, 406] width 1140 height 31
click at [492, 394] on input "[EMAIL_ADDRESS][DOMAIN_NAME]" at bounding box center [861, 406] width 1140 height 31
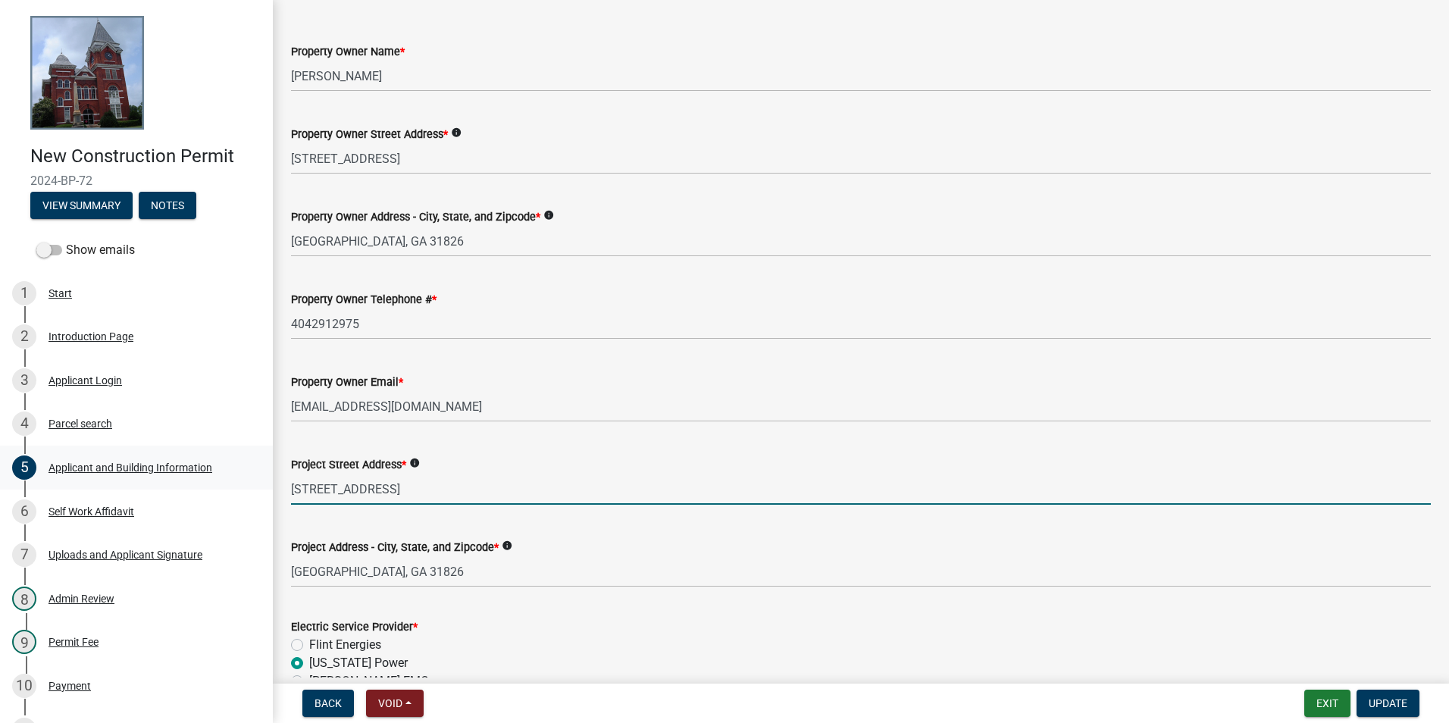
drag, startPoint x: 449, startPoint y: 487, endPoint x: 165, endPoint y: 484, distance: 283.5
click at [165, 484] on div "New Construction Permit 2024-BP-72 View Summary Notes Show emails 1 Start 2 Int…" at bounding box center [724, 361] width 1449 height 723
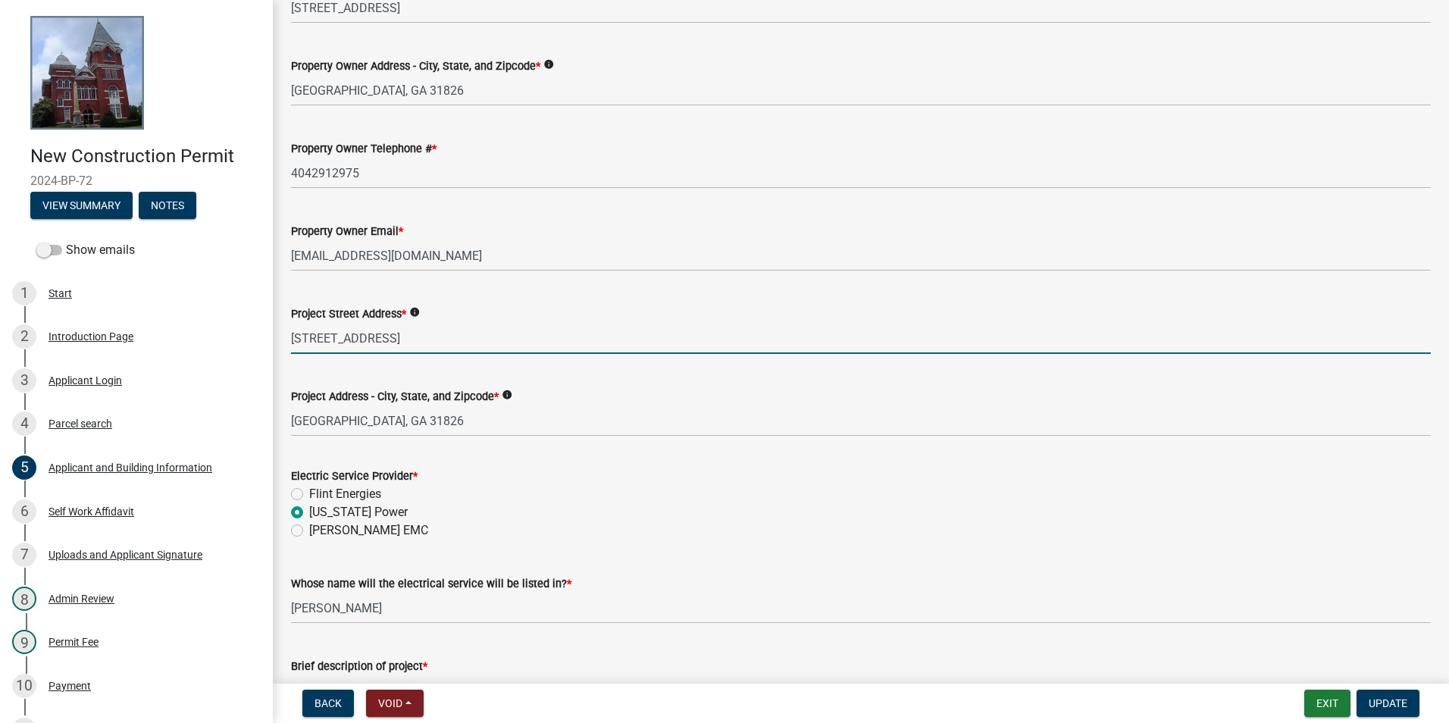
scroll to position [379, 0]
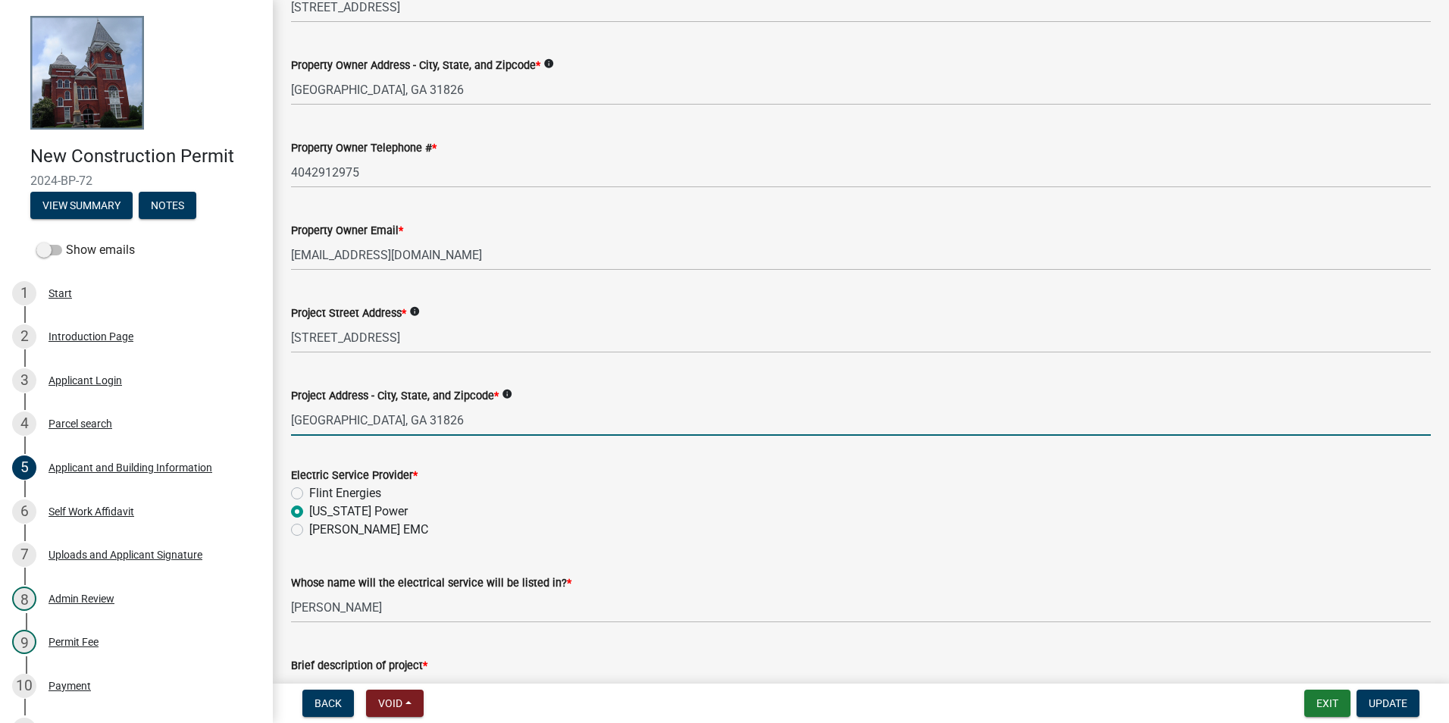
drag, startPoint x: 469, startPoint y: 427, endPoint x: 275, endPoint y: 417, distance: 194.3
click at [275, 418] on div "Applicant and Building Information share Share Date * 10/29/2024 Who will be co…" at bounding box center [861, 311] width 1177 height 1345
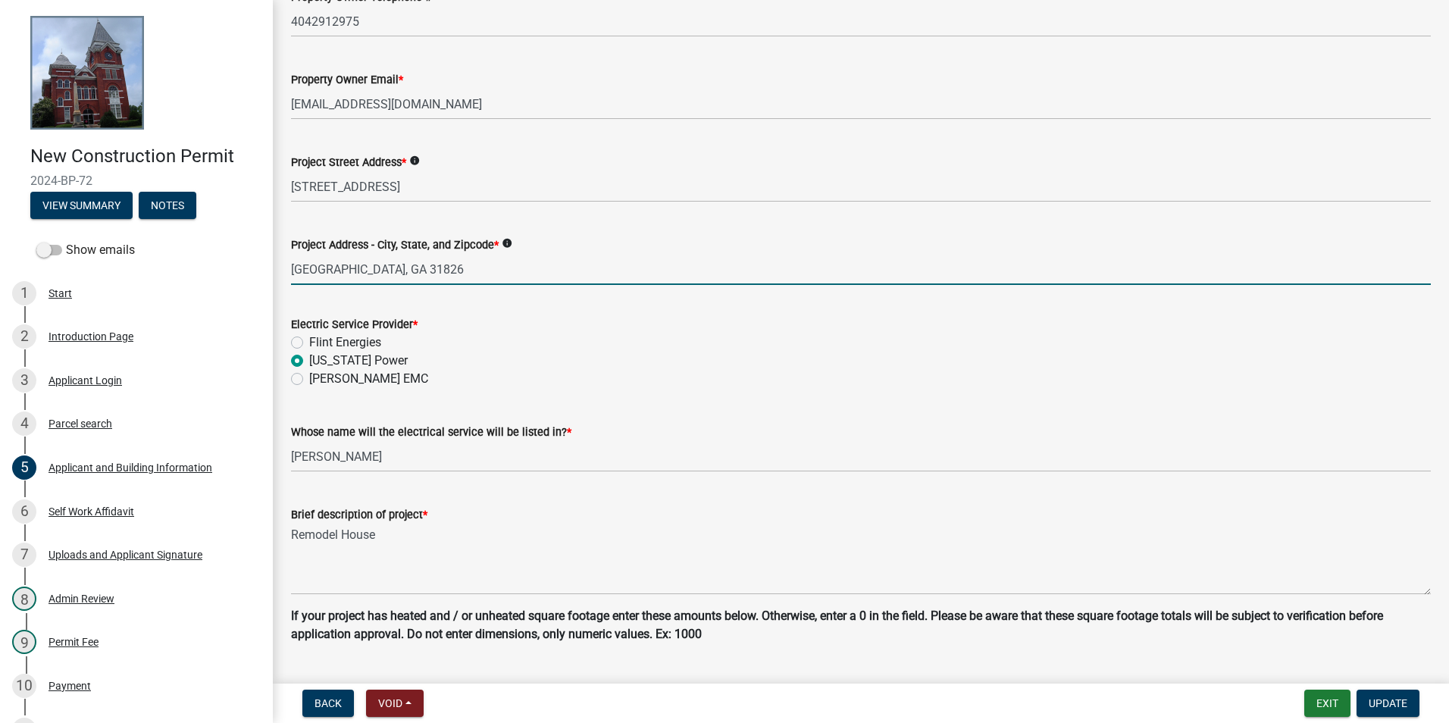
scroll to position [531, 0]
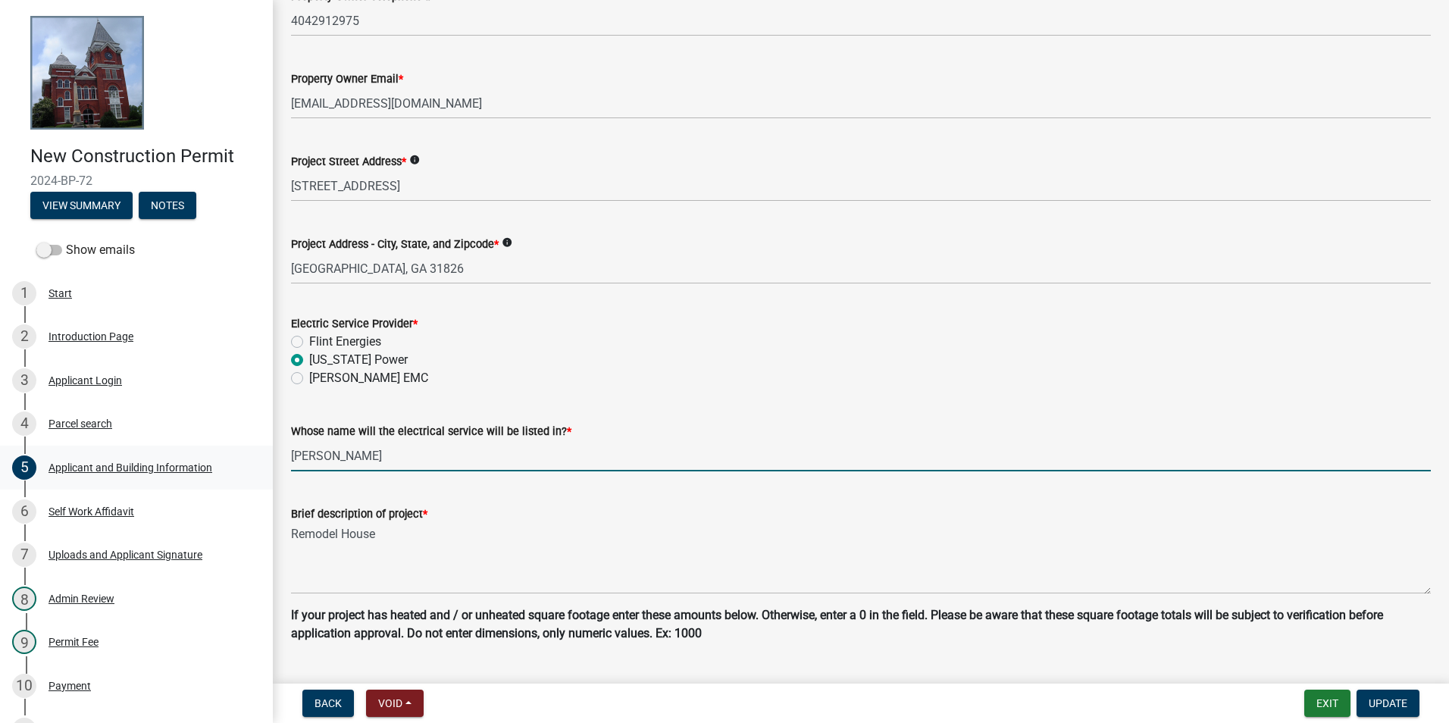
drag, startPoint x: 455, startPoint y: 446, endPoint x: 257, endPoint y: 448, distance: 197.9
click at [257, 448] on div "New Construction Permit 2024-BP-72 View Summary Notes Show emails 1 Start 2 Int…" at bounding box center [724, 361] width 1449 height 723
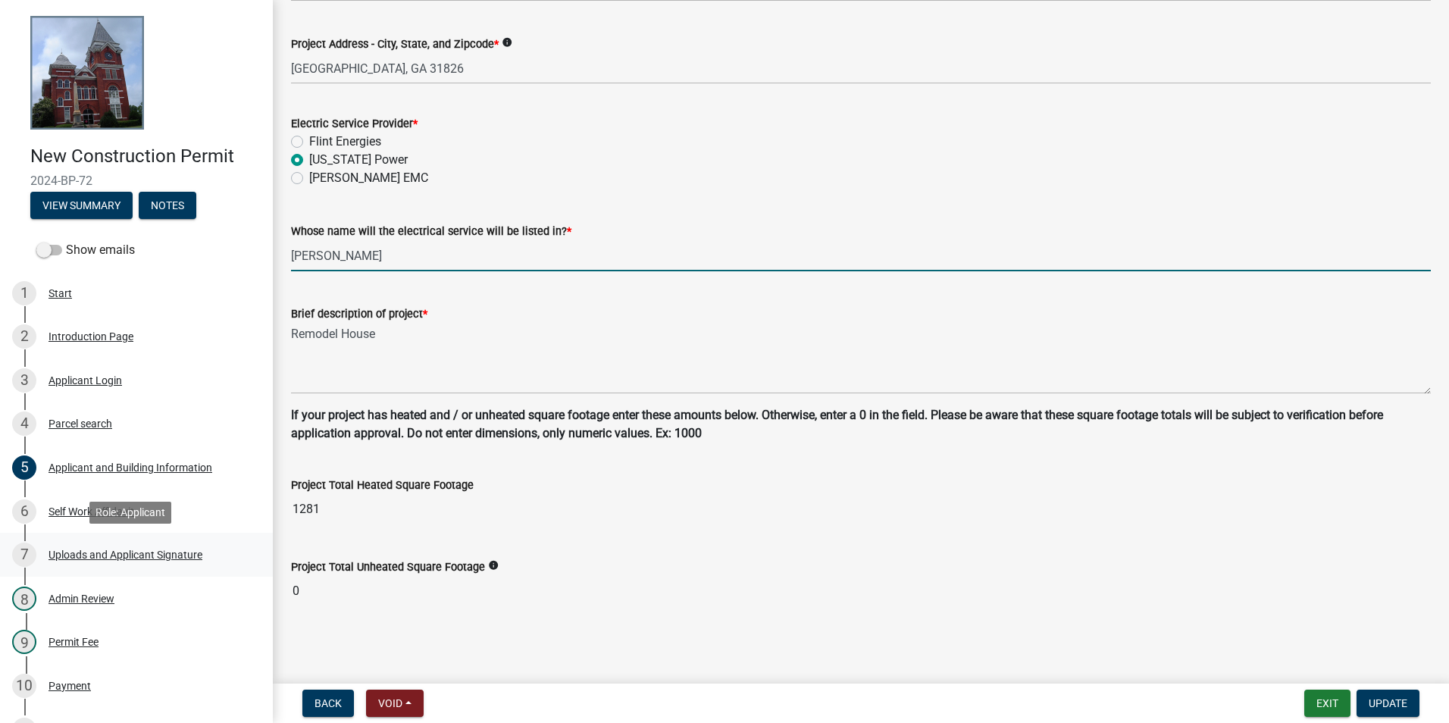
click at [130, 536] on link "7 Uploads and Applicant Signature" at bounding box center [136, 555] width 273 height 44
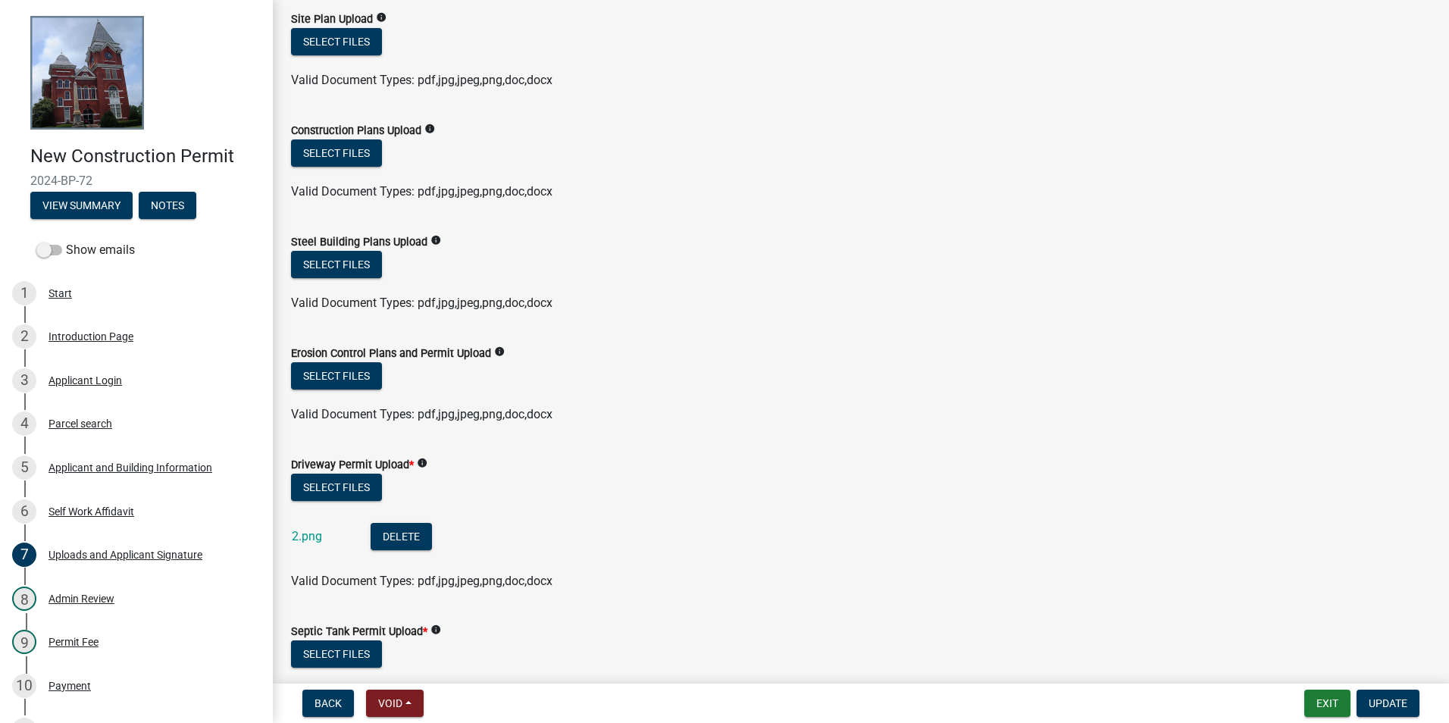
scroll to position [303, 0]
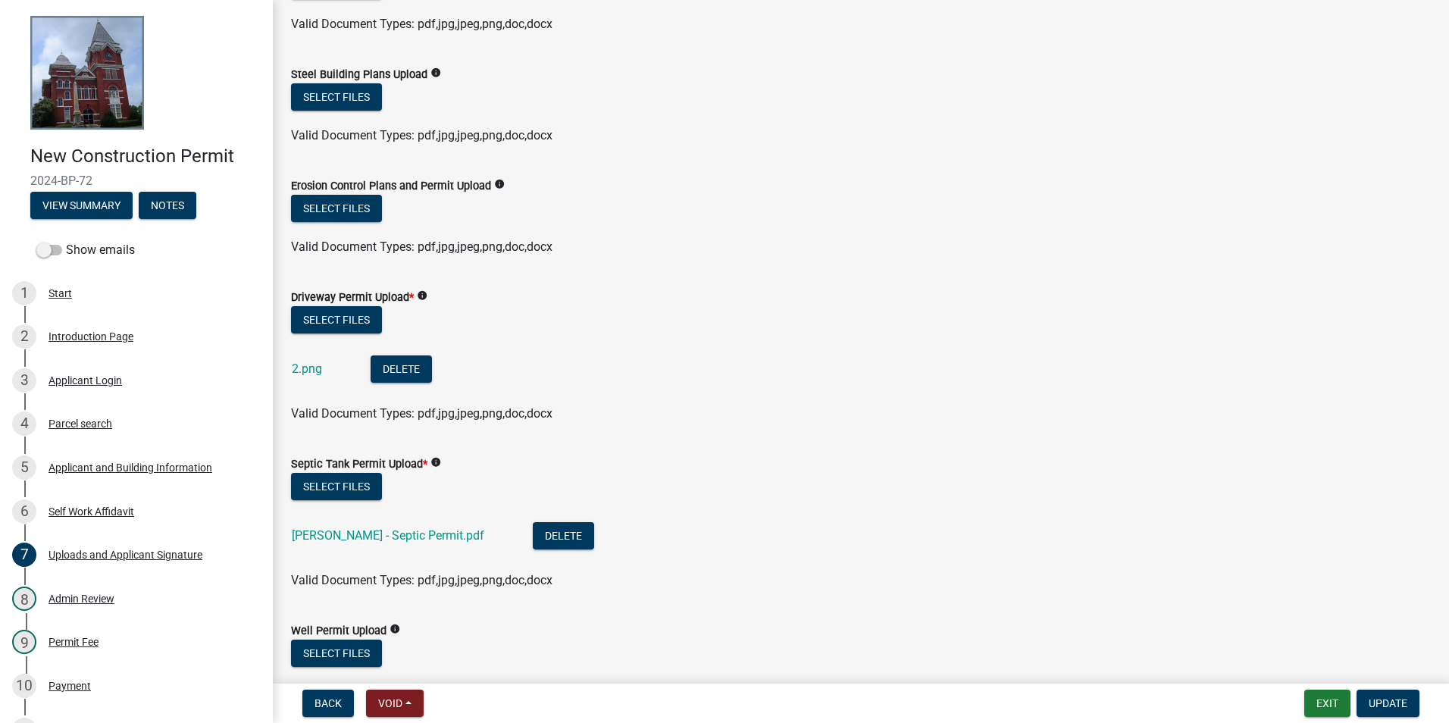
click at [309, 378] on div "2.png" at bounding box center [319, 371] width 55 height 31
click at [307, 370] on link "2.png" at bounding box center [307, 369] width 30 height 14
click at [392, 534] on link "Eddie Jones - Septic Permit.pdf" at bounding box center [388, 535] width 193 height 14
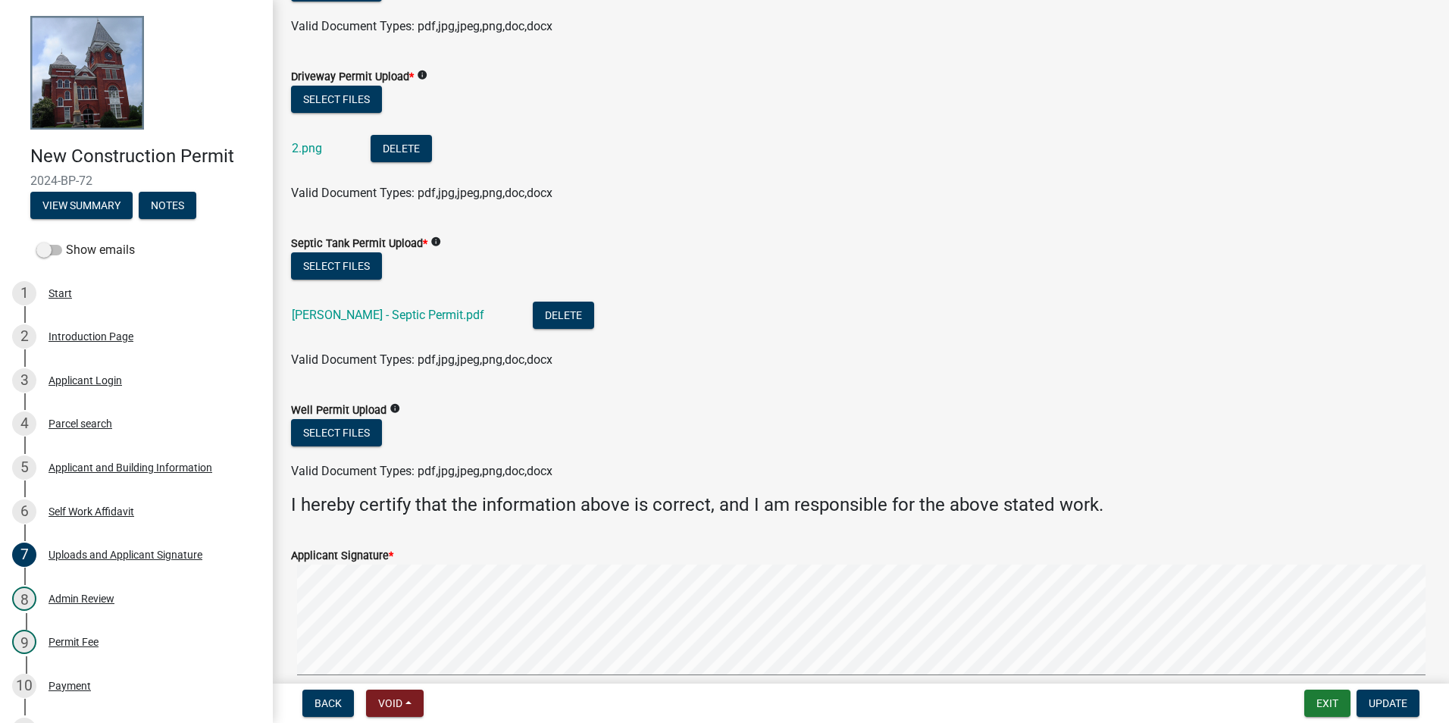
scroll to position [531, 0]
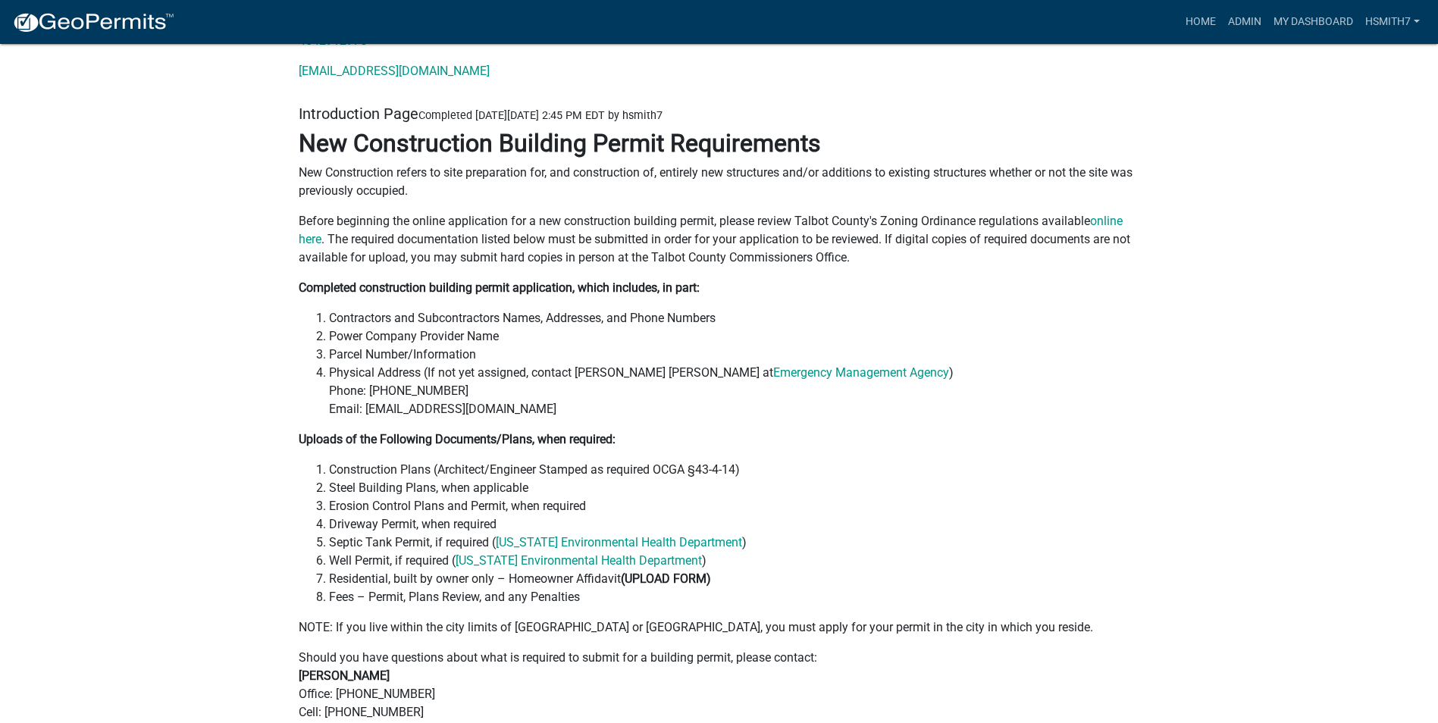
scroll to position [227, 0]
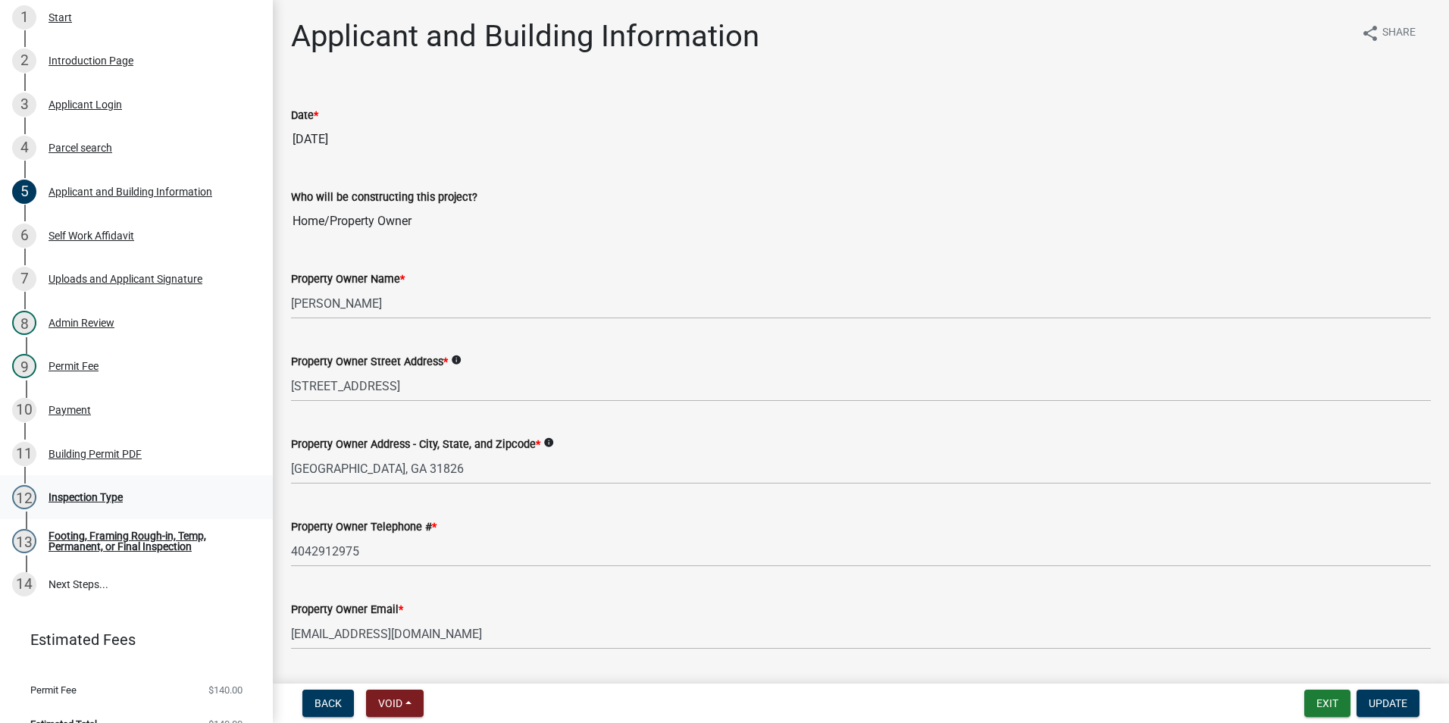
scroll to position [300, 0]
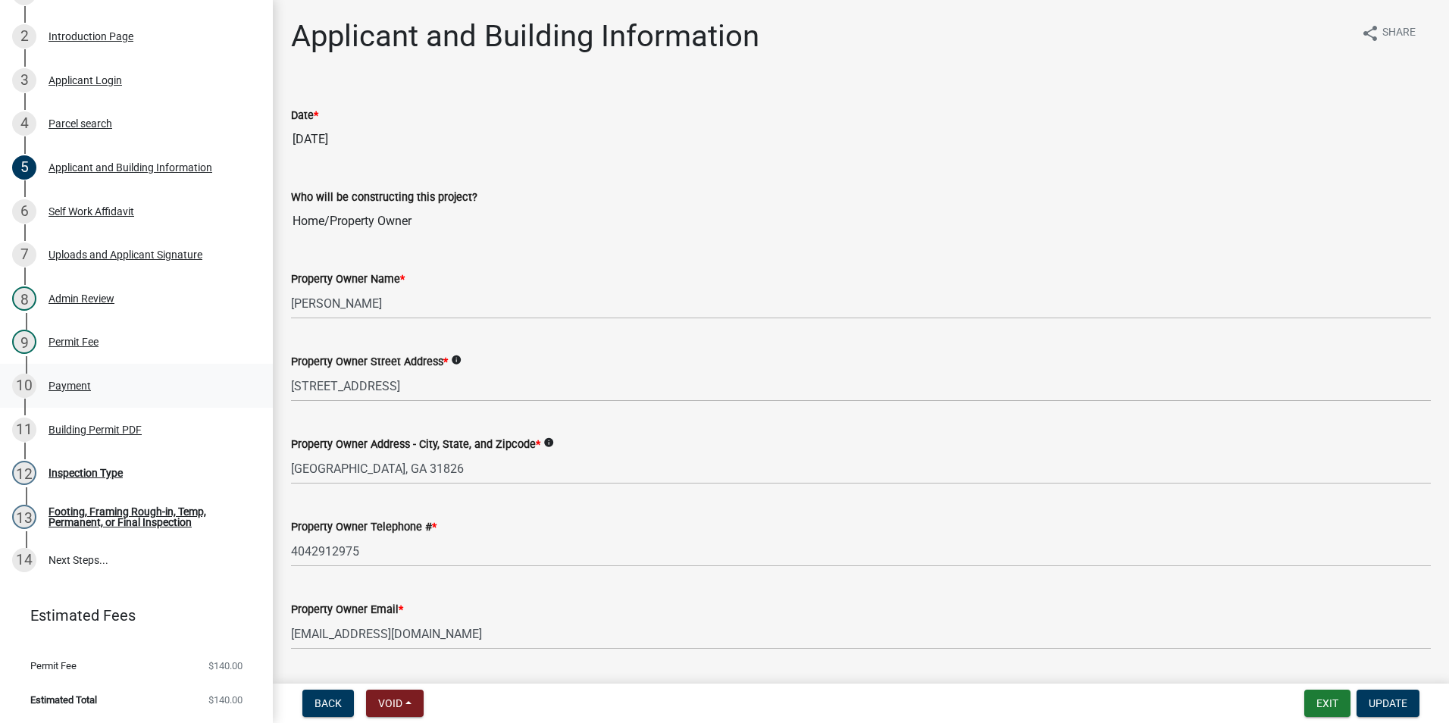
click at [111, 368] on link "10 Payment" at bounding box center [136, 386] width 273 height 44
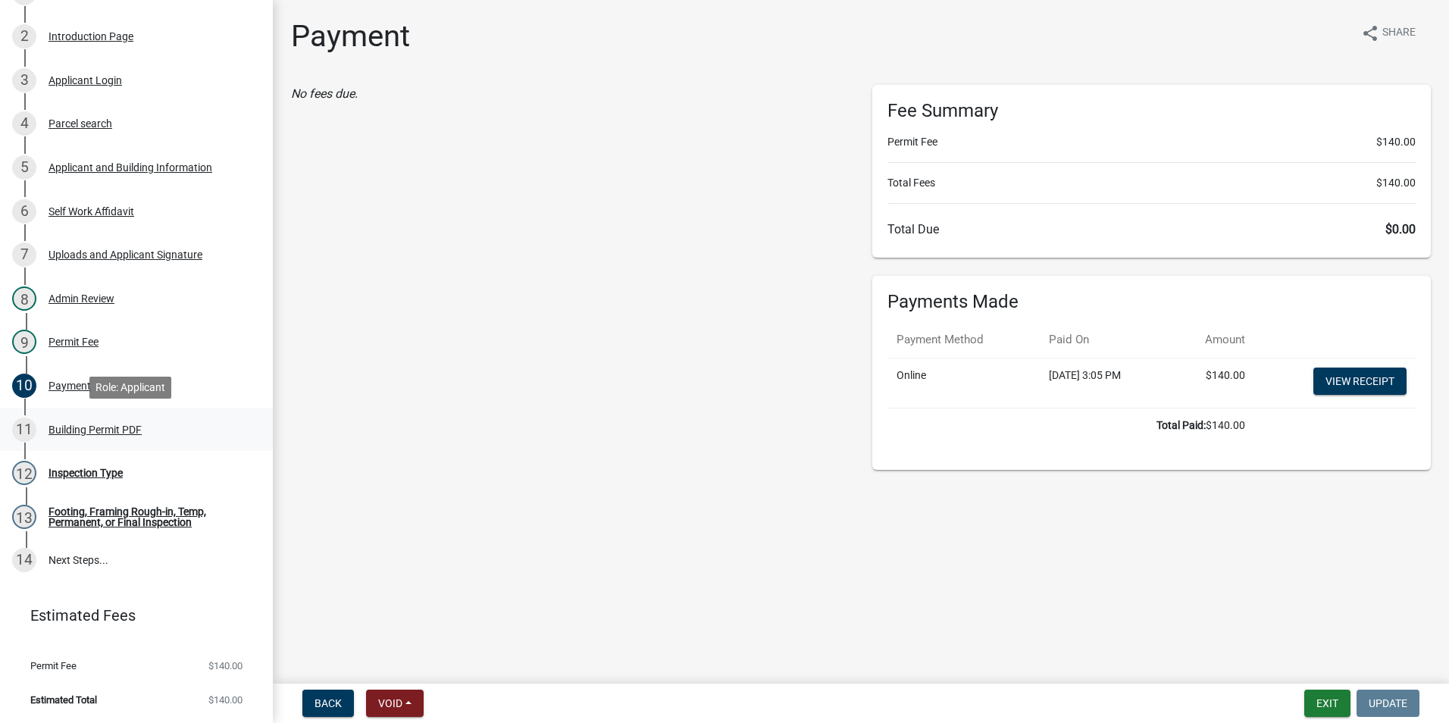
click at [117, 438] on div "11 Building Permit PDF" at bounding box center [130, 430] width 237 height 24
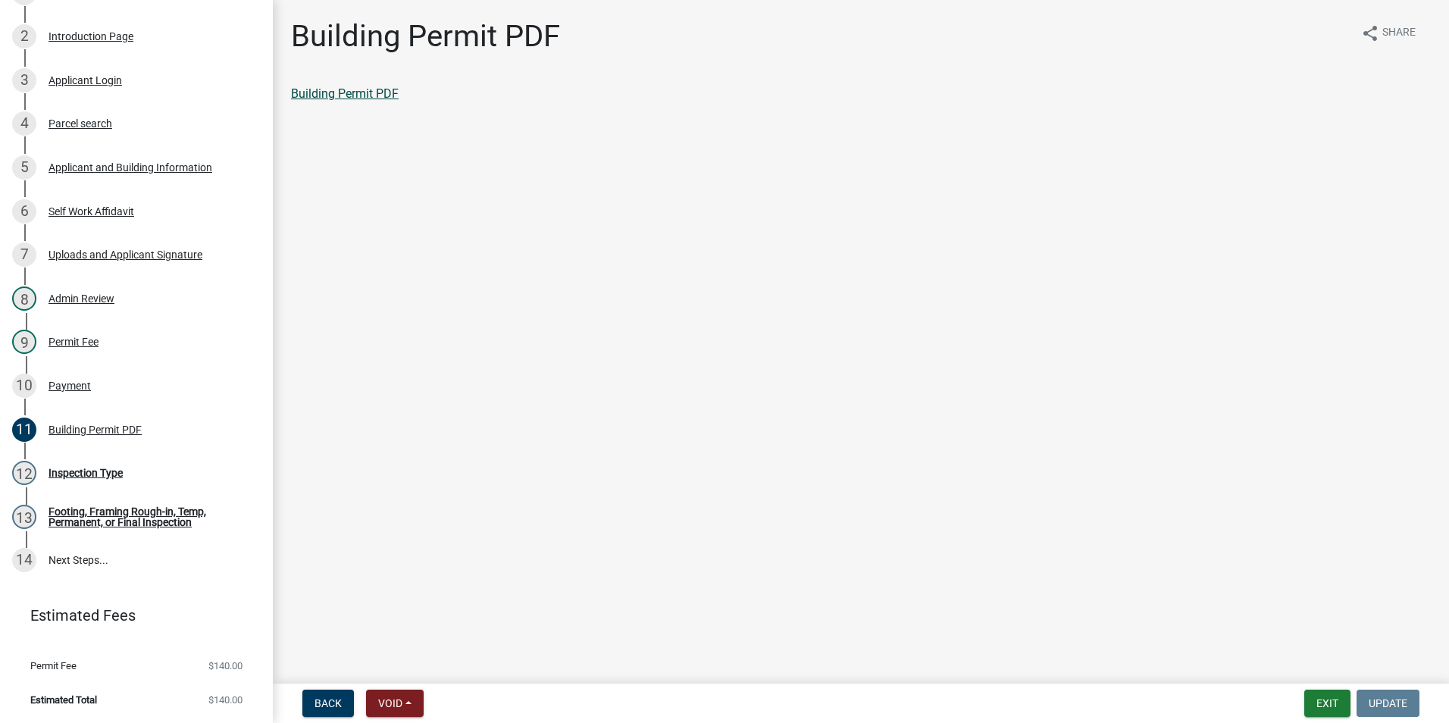
click at [384, 95] on link "Building Permit PDF" at bounding box center [345, 93] width 108 height 14
